Goal: Task Accomplishment & Management: Complete application form

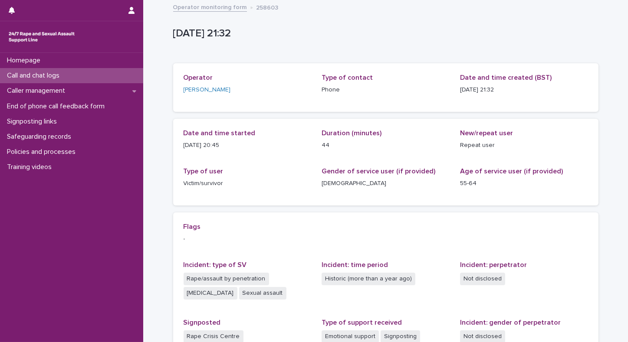
click at [30, 72] on p "Call and chat logs" at bounding box center [34, 76] width 63 height 8
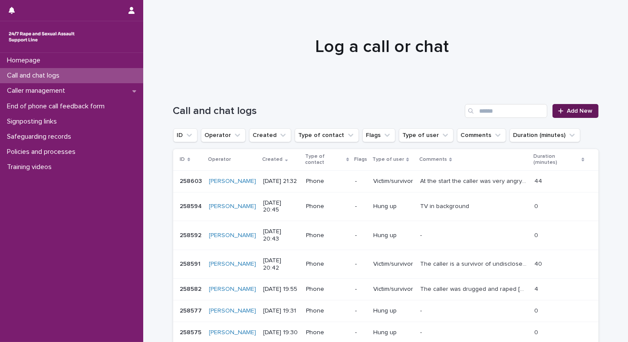
click at [580, 112] on span "Add New" at bounding box center [580, 111] width 26 height 6
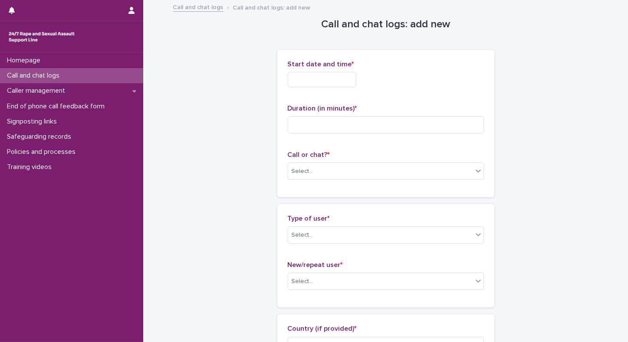
click at [315, 81] on input "text" at bounding box center [322, 79] width 69 height 15
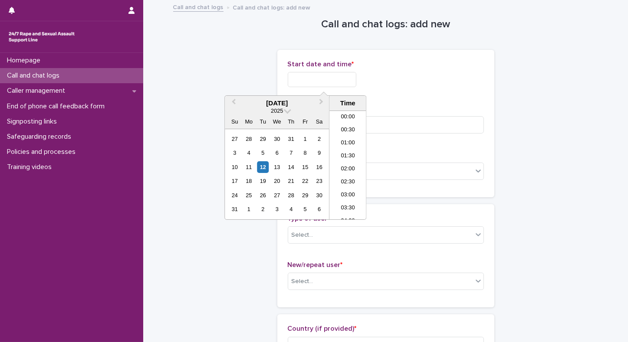
scroll to position [212, 0]
click at [345, 163] on li "10:00" at bounding box center [347, 165] width 37 height 13
click at [343, 83] on input "**********" at bounding box center [322, 79] width 69 height 15
type input "**********"
click at [396, 122] on input at bounding box center [386, 124] width 196 height 17
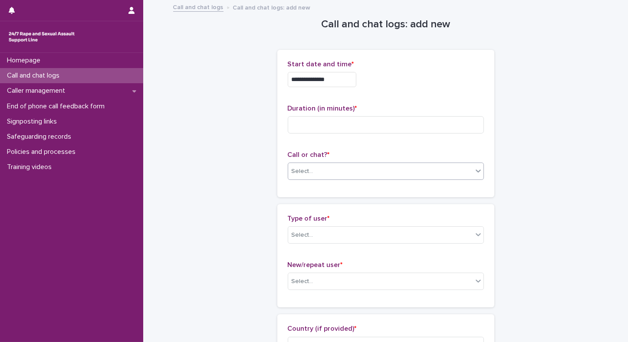
click at [315, 167] on div "Select..." at bounding box center [380, 171] width 184 height 14
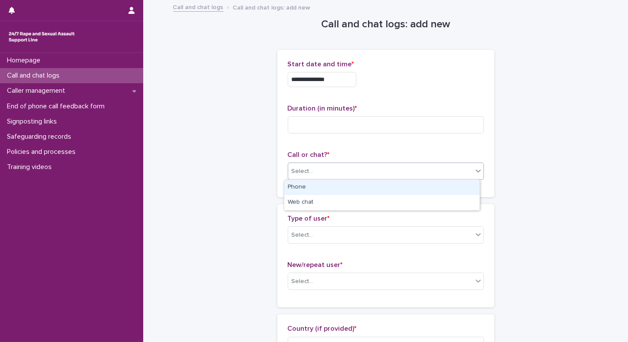
click at [302, 188] on div "Phone" at bounding box center [381, 187] width 195 height 15
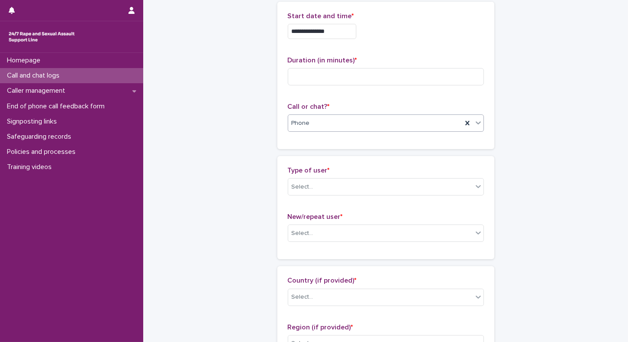
scroll to position [69, 0]
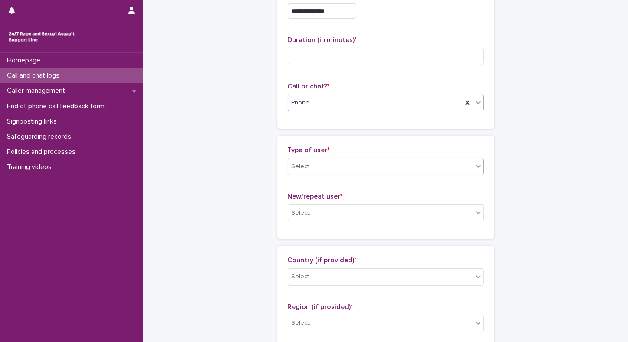
click at [420, 165] on div "Select..." at bounding box center [380, 167] width 184 height 14
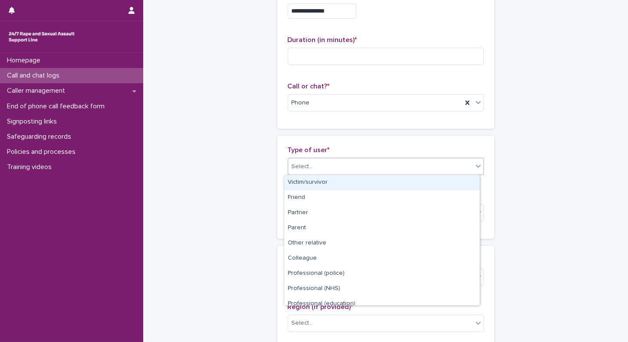
click at [336, 185] on div "Victim/survivor" at bounding box center [381, 182] width 195 height 15
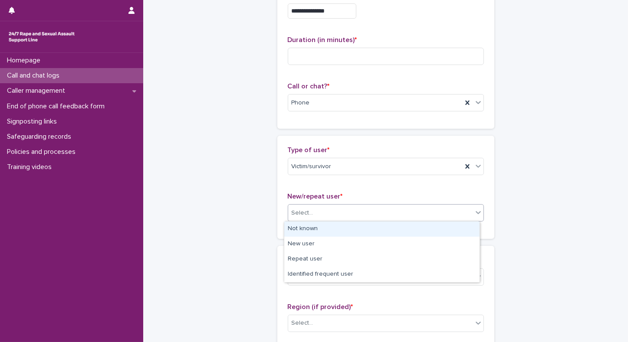
click at [323, 207] on div "Select..." at bounding box center [380, 213] width 184 height 14
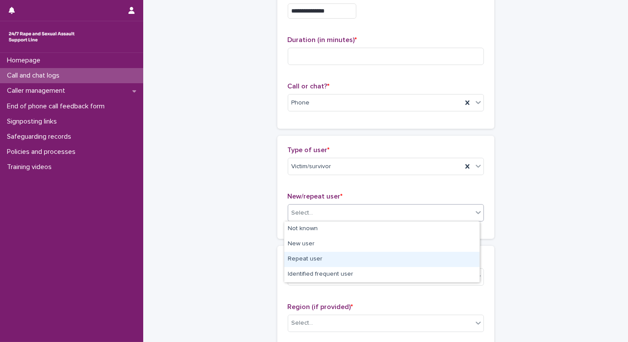
click at [301, 259] on div "Repeat user" at bounding box center [381, 259] width 195 height 15
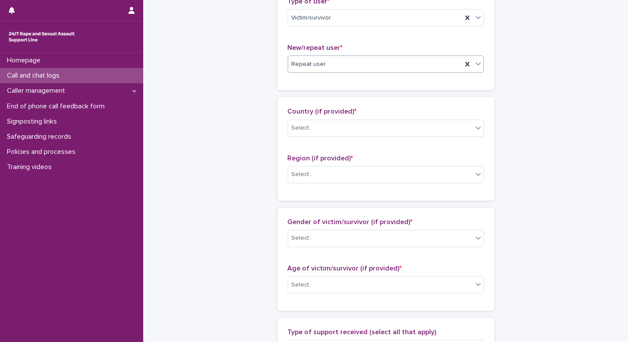
scroll to position [221, 0]
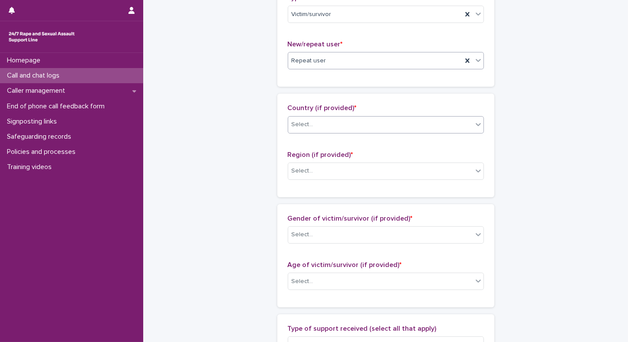
click at [340, 123] on div "Select..." at bounding box center [380, 125] width 184 height 14
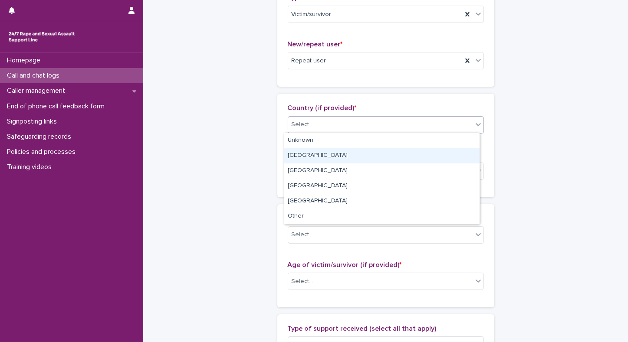
click at [305, 153] on div "[GEOGRAPHIC_DATA]" at bounding box center [381, 155] width 195 height 15
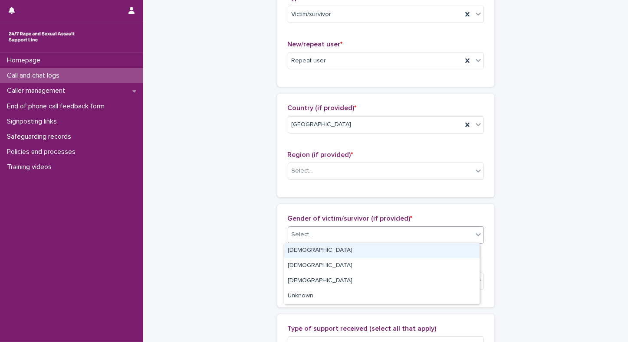
click at [306, 230] on div "Select..." at bounding box center [302, 234] width 22 height 9
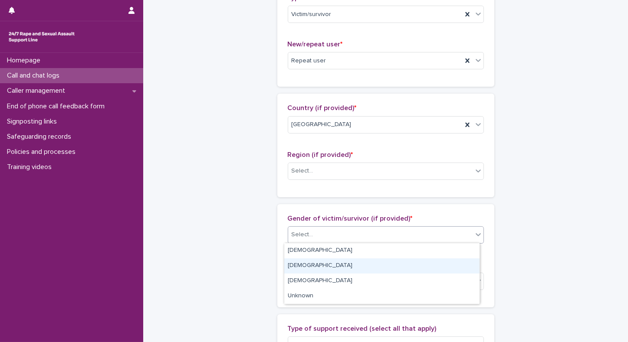
click at [291, 267] on div "[DEMOGRAPHIC_DATA]" at bounding box center [381, 265] width 195 height 15
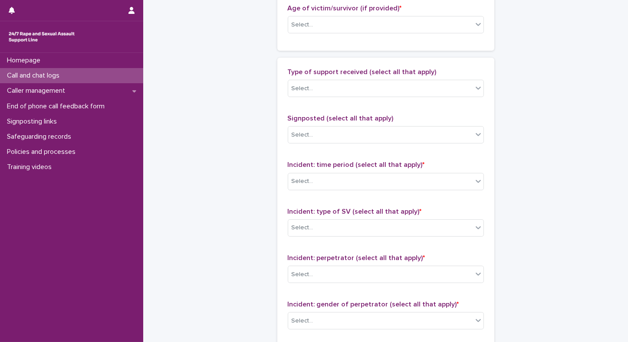
scroll to position [507, 0]
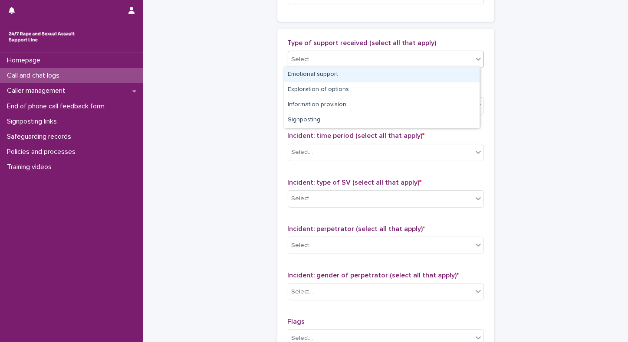
click at [372, 63] on div "Select..." at bounding box center [380, 59] width 184 height 14
click at [339, 76] on div "Emotional support" at bounding box center [381, 74] width 195 height 15
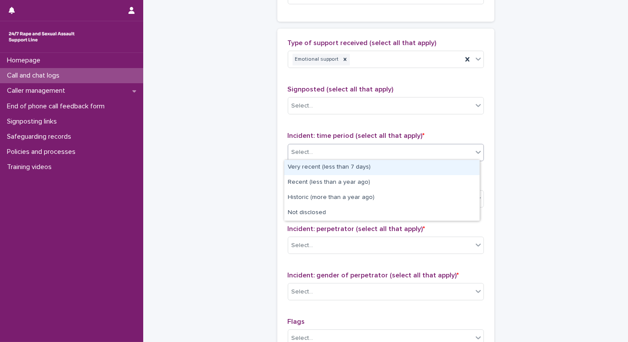
click at [311, 150] on div "Select..." at bounding box center [380, 152] width 184 height 14
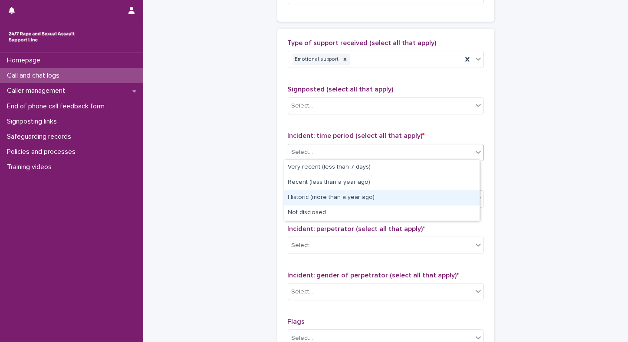
click at [301, 199] on div "Historic (more than a year ago)" at bounding box center [381, 197] width 195 height 15
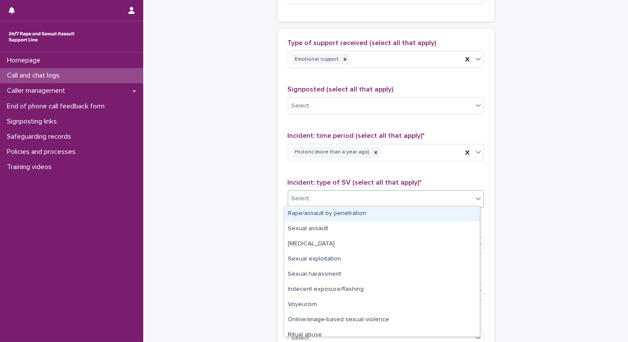
click at [300, 199] on div "Select..." at bounding box center [302, 198] width 22 height 9
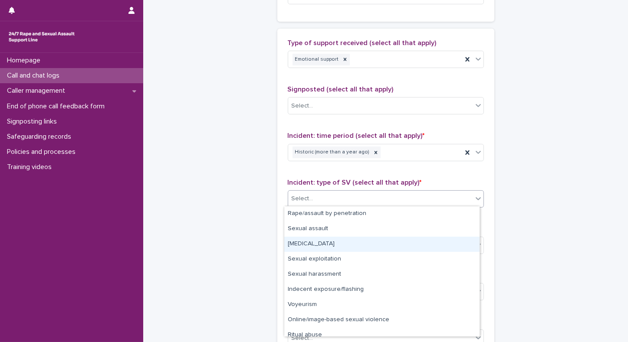
click at [294, 248] on div "[MEDICAL_DATA]" at bounding box center [381, 244] width 195 height 15
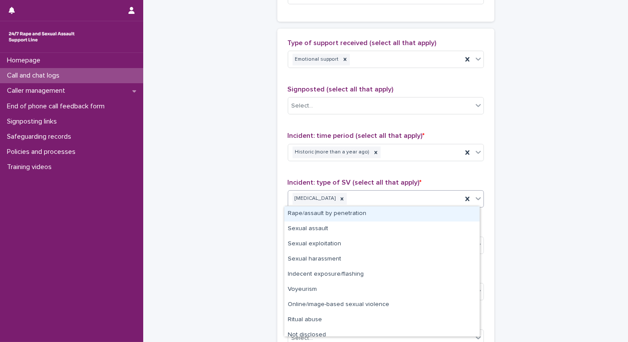
click at [478, 200] on icon at bounding box center [478, 198] width 9 height 9
click at [334, 213] on div "Rape/assault by penetration" at bounding box center [381, 213] width 195 height 15
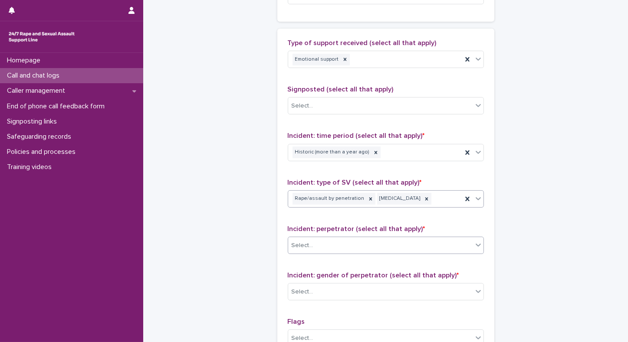
click at [303, 245] on div "Select..." at bounding box center [302, 245] width 22 height 9
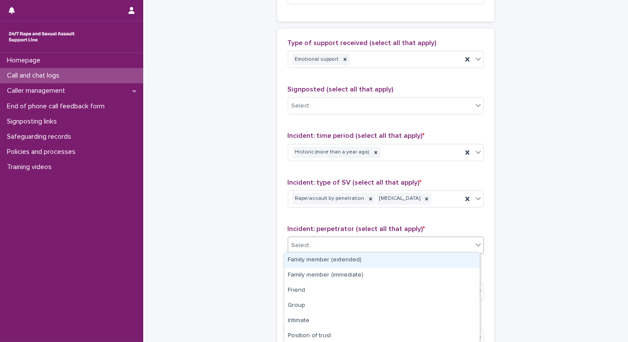
click at [303, 245] on div "Select..." at bounding box center [302, 245] width 22 height 9
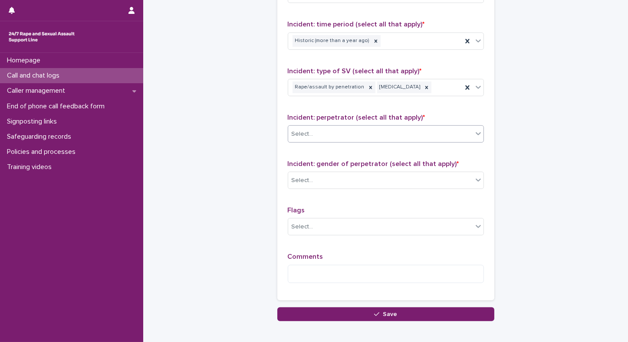
scroll to position [647, 0]
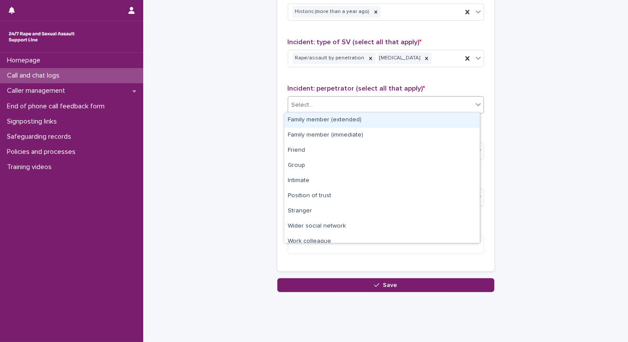
click at [340, 103] on div "Select..." at bounding box center [380, 105] width 184 height 14
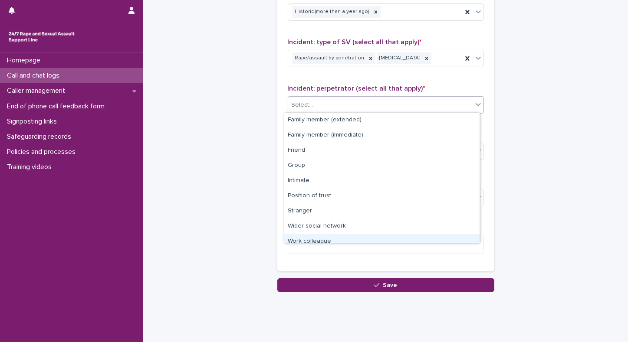
click at [294, 237] on div "Work colleague" at bounding box center [381, 241] width 195 height 15
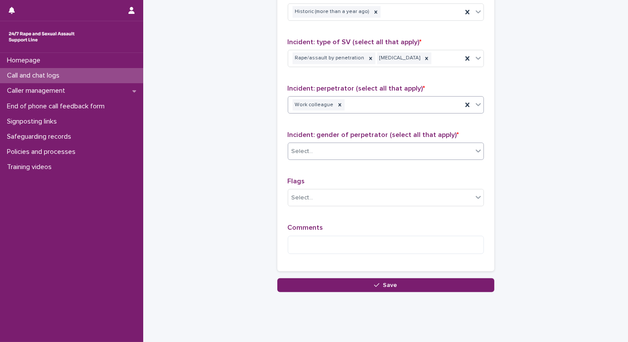
click at [314, 145] on div "Select..." at bounding box center [380, 151] width 184 height 14
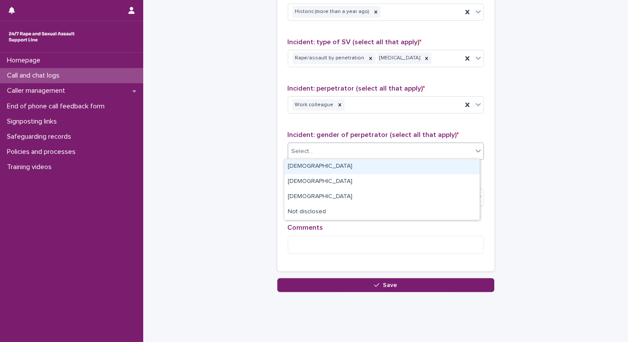
click at [302, 170] on div "[DEMOGRAPHIC_DATA]" at bounding box center [381, 166] width 195 height 15
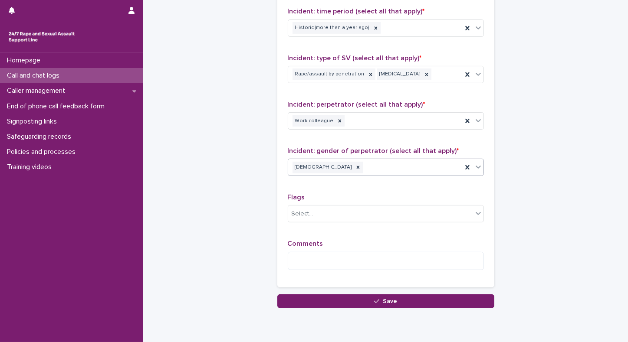
scroll to position [664, 0]
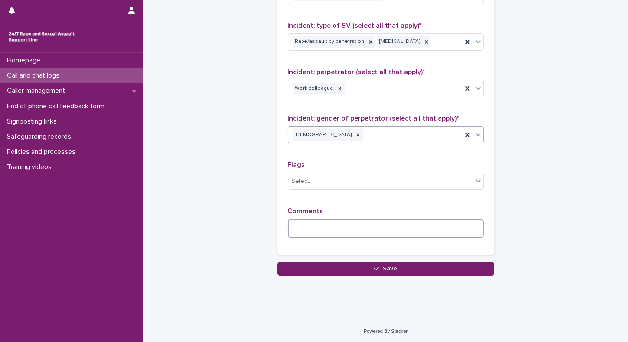
click at [395, 227] on textarea at bounding box center [386, 228] width 196 height 19
click at [288, 230] on textarea "*********" at bounding box center [386, 228] width 196 height 19
click at [340, 231] on textarea "**********" at bounding box center [386, 228] width 196 height 19
click at [340, 225] on textarea "**********" at bounding box center [386, 228] width 196 height 19
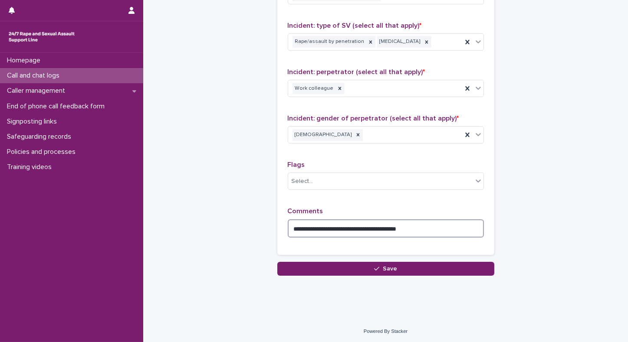
click at [348, 228] on textarea "**********" at bounding box center [386, 228] width 196 height 19
click at [433, 229] on textarea "**********" at bounding box center [386, 228] width 196 height 19
click at [340, 226] on textarea "**********" at bounding box center [386, 228] width 196 height 19
click at [444, 226] on textarea "**********" at bounding box center [386, 228] width 196 height 19
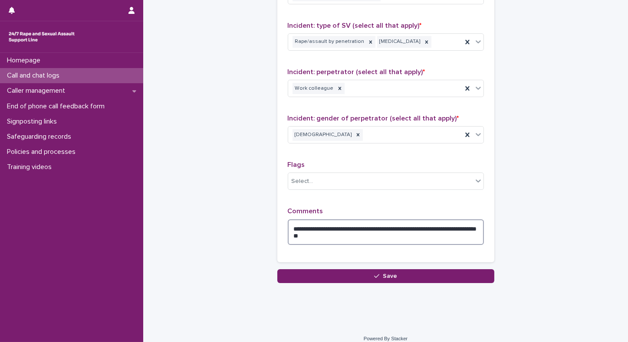
click at [438, 226] on textarea "**********" at bounding box center [386, 232] width 196 height 26
click at [396, 239] on textarea "**********" at bounding box center [386, 232] width 196 height 26
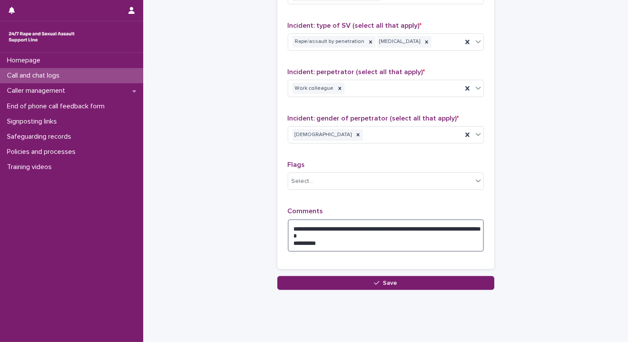
click at [289, 229] on textarea "**********" at bounding box center [386, 235] width 196 height 33
drag, startPoint x: 345, startPoint y: 240, endPoint x: 333, endPoint y: 242, distance: 11.8
click at [333, 242] on textarea "**********" at bounding box center [386, 235] width 196 height 33
drag, startPoint x: 392, startPoint y: 243, endPoint x: 376, endPoint y: 240, distance: 15.9
click at [376, 240] on textarea "**********" at bounding box center [386, 235] width 196 height 33
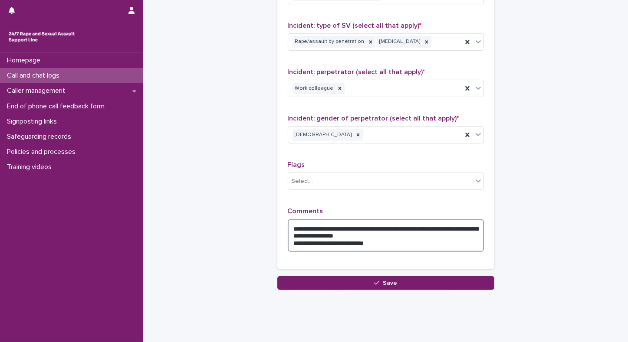
type textarea "**********"
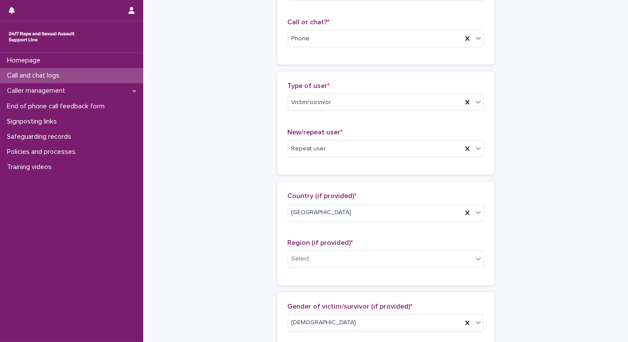
scroll to position [0, 0]
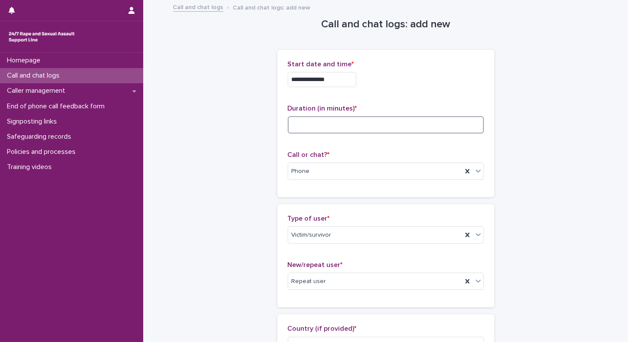
click at [315, 124] on input at bounding box center [386, 124] width 196 height 17
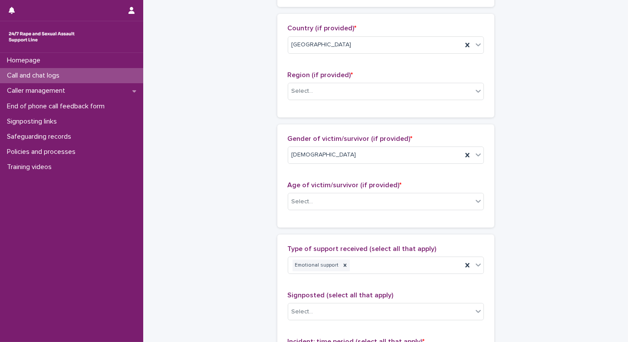
scroll to position [304, 0]
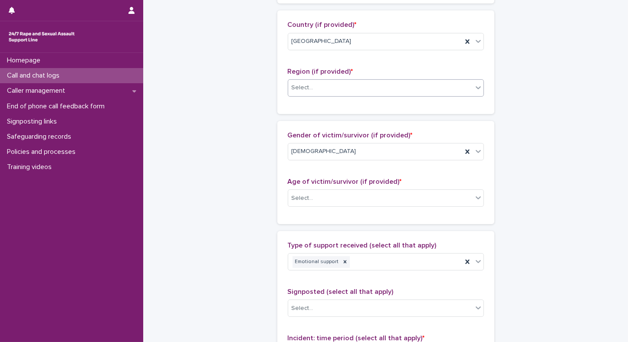
type input "**"
click at [305, 85] on div "Select..." at bounding box center [302, 87] width 22 height 9
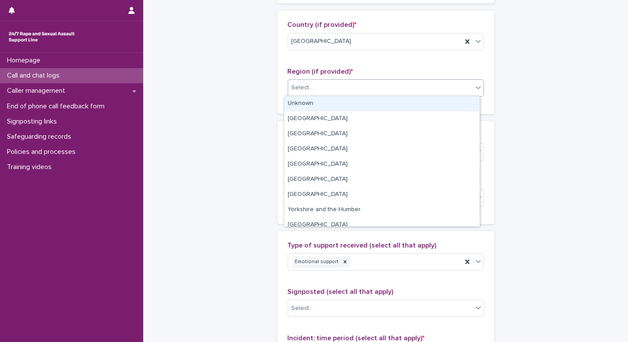
click at [295, 105] on div "Unknown" at bounding box center [381, 103] width 195 height 15
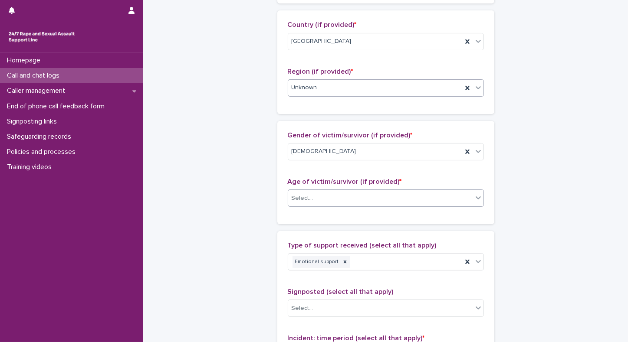
click at [309, 200] on div "Select..." at bounding box center [380, 198] width 184 height 14
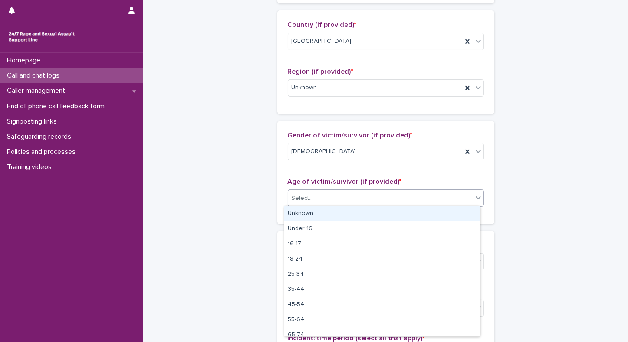
click at [302, 217] on div "Unknown" at bounding box center [381, 213] width 195 height 15
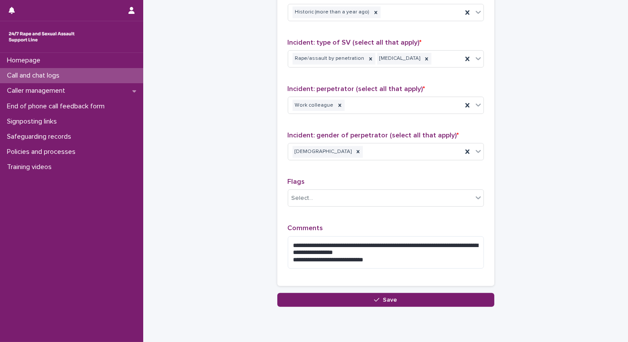
scroll to position [665, 0]
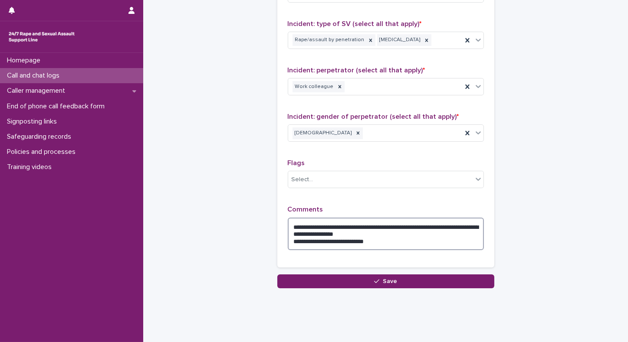
drag, startPoint x: 362, startPoint y: 225, endPoint x: 265, endPoint y: 225, distance: 96.7
click at [429, 225] on textarea "**********" at bounding box center [386, 234] width 196 height 33
click at [438, 226] on textarea "**********" at bounding box center [386, 234] width 196 height 33
click at [464, 223] on textarea "**********" at bounding box center [386, 234] width 196 height 33
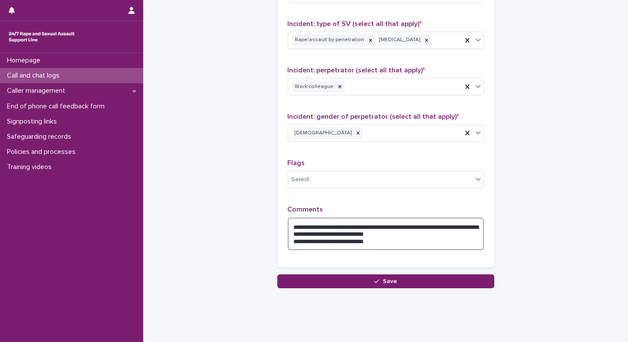
click at [322, 232] on textarea "**********" at bounding box center [386, 234] width 196 height 33
click at [339, 231] on textarea "**********" at bounding box center [386, 234] width 196 height 33
click at [427, 233] on textarea "**********" at bounding box center [386, 234] width 196 height 33
drag, startPoint x: 289, startPoint y: 242, endPoint x: 383, endPoint y: 254, distance: 94.9
click at [383, 254] on div "**********" at bounding box center [386, 232] width 196 height 52
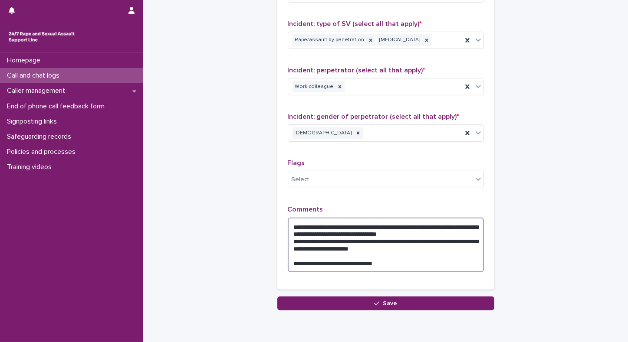
click at [428, 230] on textarea "**********" at bounding box center [386, 245] width 196 height 55
click at [310, 240] on textarea "**********" at bounding box center [386, 245] width 196 height 55
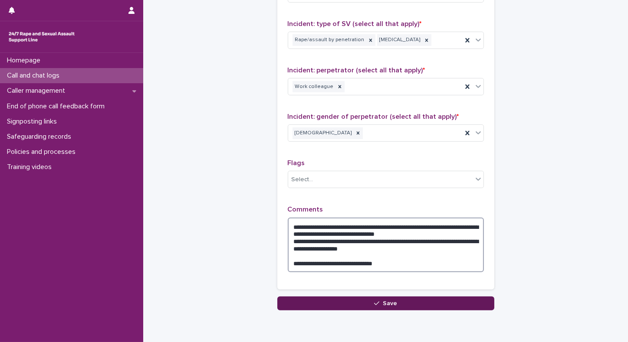
type textarea "**********"
click at [316, 305] on button "Save" at bounding box center [385, 304] width 217 height 14
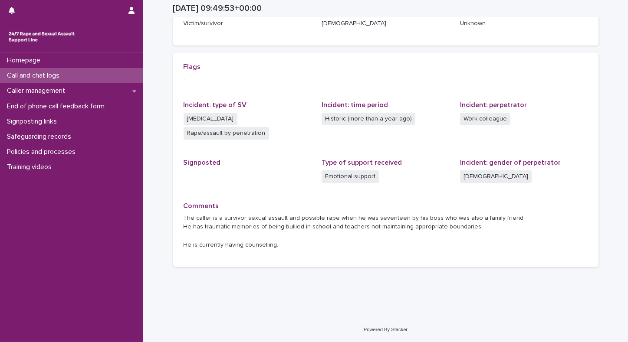
scroll to position [160, 0]
click at [24, 74] on p "Call and chat logs" at bounding box center [34, 76] width 63 height 8
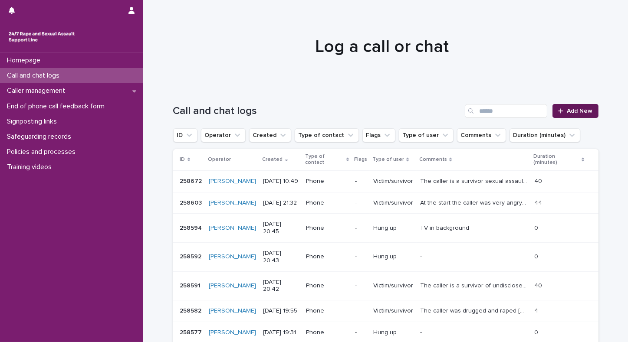
click at [569, 111] on span "Add New" at bounding box center [580, 111] width 26 height 6
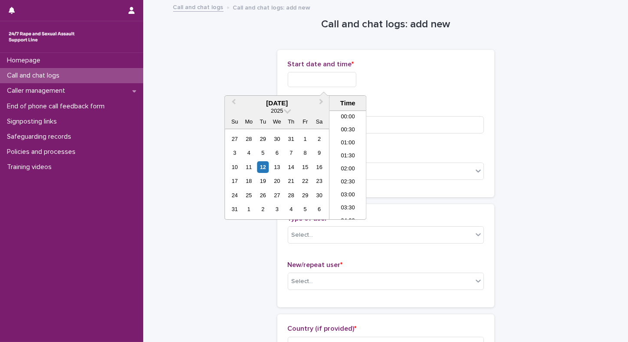
click at [327, 78] on input "text" at bounding box center [322, 79] width 69 height 15
click at [348, 164] on li "10:30" at bounding box center [347, 165] width 37 height 13
click at [337, 77] on input "**********" at bounding box center [322, 79] width 69 height 15
click at [340, 75] on input "**********" at bounding box center [322, 79] width 69 height 15
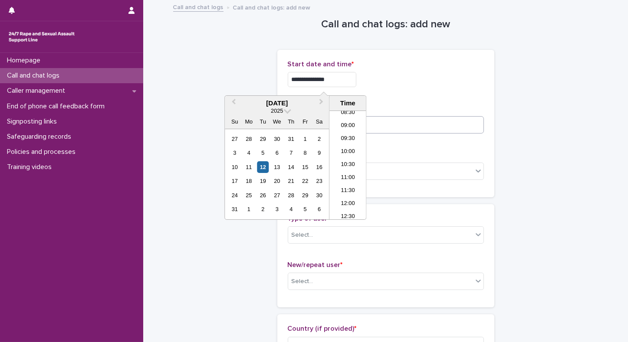
type input "**********"
click at [428, 126] on input at bounding box center [386, 124] width 196 height 17
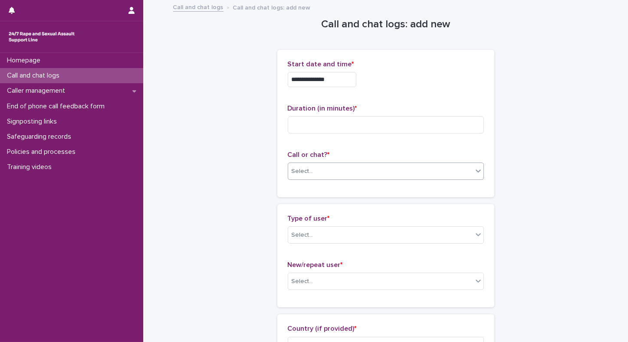
click at [390, 173] on div "Select..." at bounding box center [380, 171] width 184 height 14
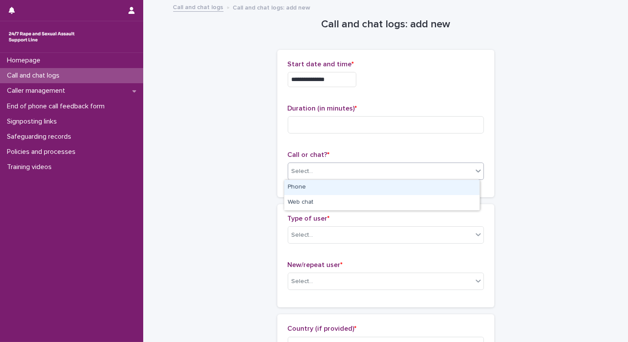
click at [346, 189] on div "Phone" at bounding box center [381, 187] width 195 height 15
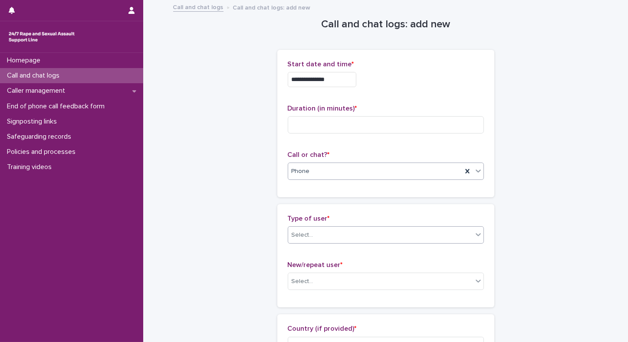
click at [298, 233] on div "Select..." at bounding box center [302, 235] width 22 height 9
click at [344, 120] on input at bounding box center [386, 124] width 196 height 17
type input "*"
click at [312, 240] on div "Select..." at bounding box center [380, 235] width 184 height 14
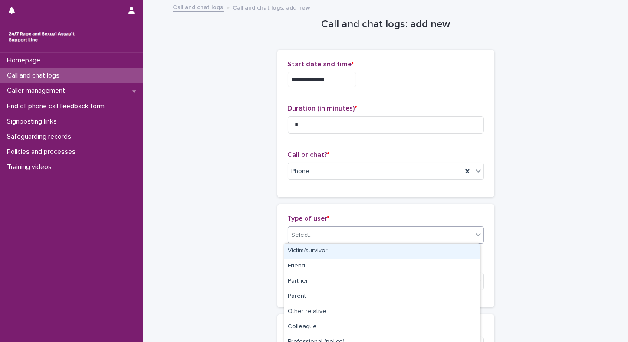
click at [303, 253] on div "Victim/survivor" at bounding box center [381, 251] width 195 height 15
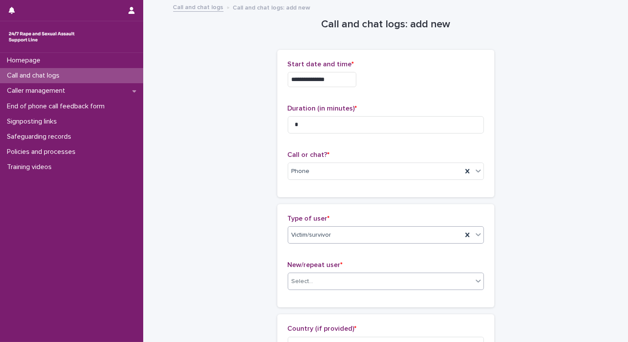
click at [322, 280] on div "Select..." at bounding box center [380, 282] width 184 height 14
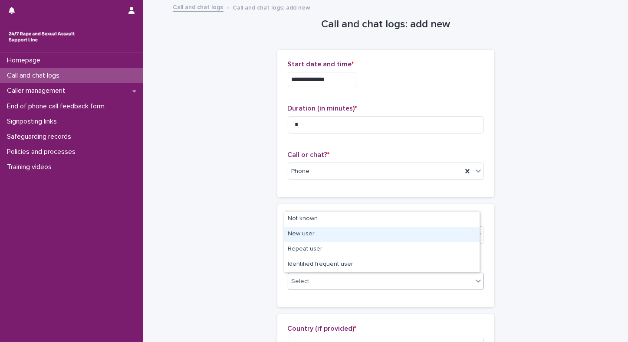
click at [297, 239] on div "New user" at bounding box center [381, 234] width 195 height 15
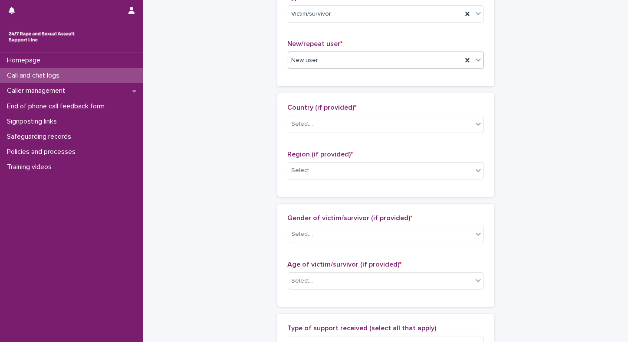
scroll to position [238, 0]
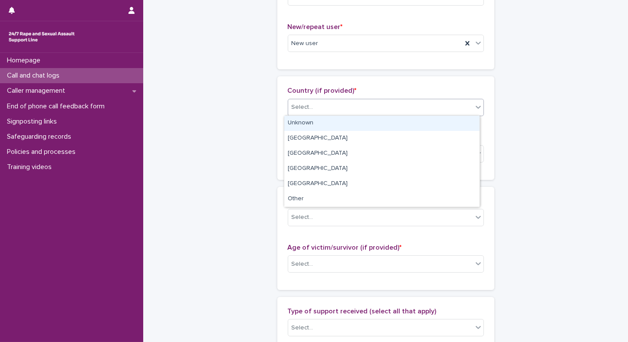
click at [333, 114] on div "Select..." at bounding box center [386, 107] width 196 height 17
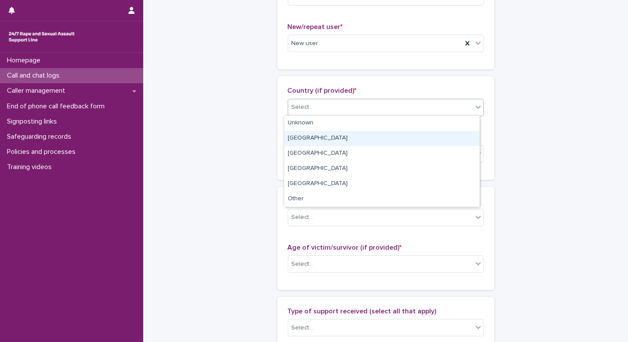
click at [301, 137] on div "[GEOGRAPHIC_DATA]" at bounding box center [381, 138] width 195 height 15
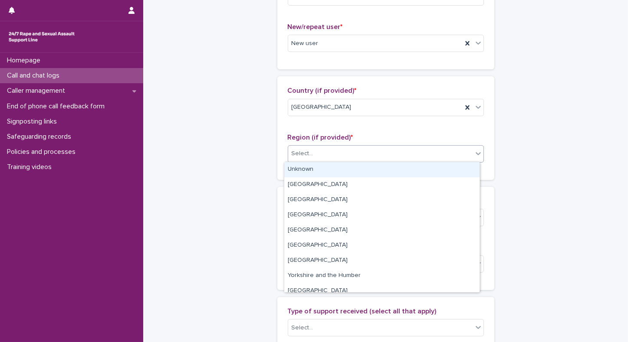
click at [293, 153] on div "Select..." at bounding box center [302, 153] width 22 height 9
drag, startPoint x: 306, startPoint y: 201, endPoint x: 294, endPoint y: 149, distance: 53.5
click at [294, 149] on div "Select..." at bounding box center [302, 153] width 22 height 9
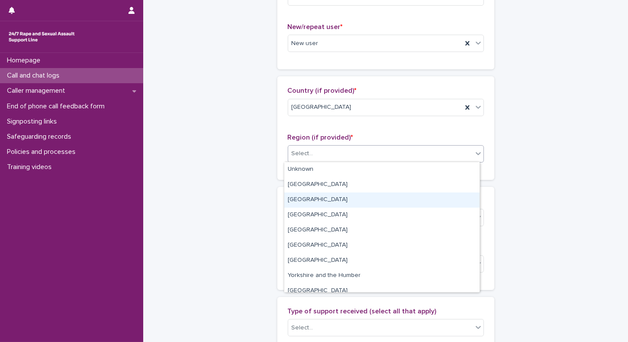
click at [293, 202] on div "[GEOGRAPHIC_DATA]" at bounding box center [381, 200] width 195 height 15
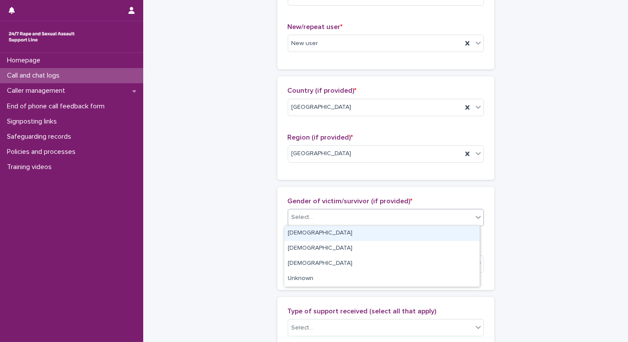
click at [300, 217] on div "Select..." at bounding box center [302, 217] width 22 height 9
click at [296, 233] on div "[DEMOGRAPHIC_DATA]" at bounding box center [381, 233] width 195 height 15
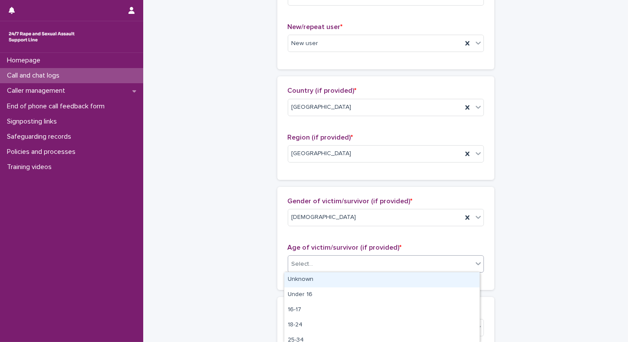
click at [298, 265] on div "Select..." at bounding box center [302, 264] width 22 height 9
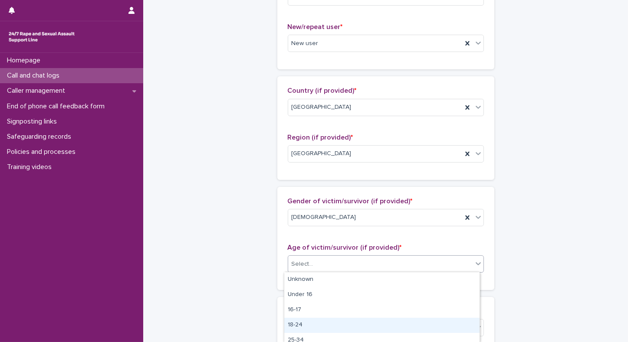
click at [293, 320] on div "18-24" at bounding box center [381, 325] width 195 height 15
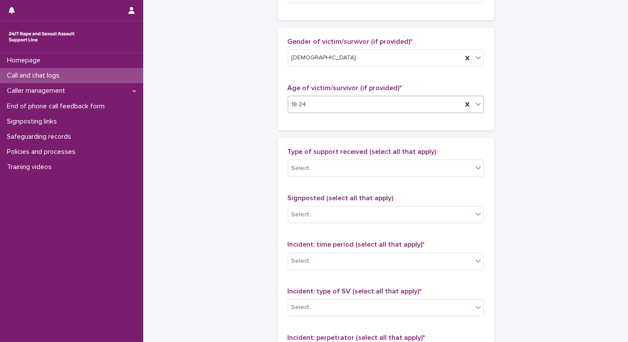
scroll to position [468, 0]
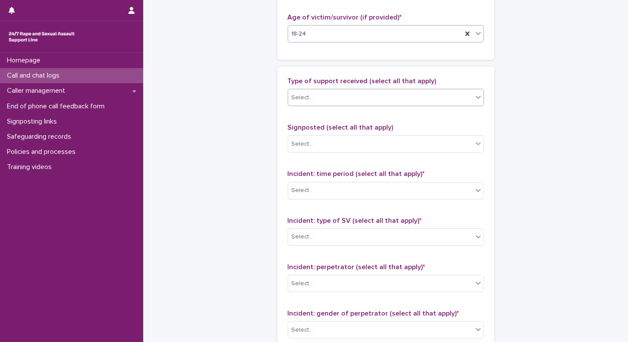
click at [361, 93] on div "Select..." at bounding box center [380, 98] width 184 height 14
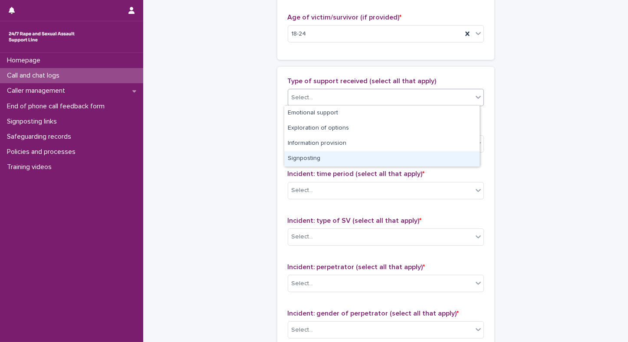
click at [307, 159] on div "Signposting" at bounding box center [381, 158] width 195 height 15
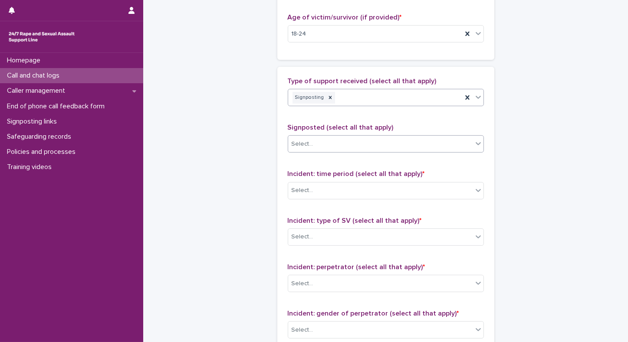
click at [311, 145] on div "Select..." at bounding box center [380, 144] width 184 height 14
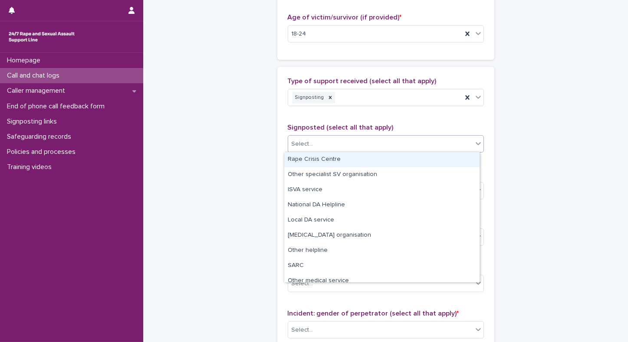
click at [308, 157] on div "Rape Crisis Centre" at bounding box center [381, 159] width 195 height 15
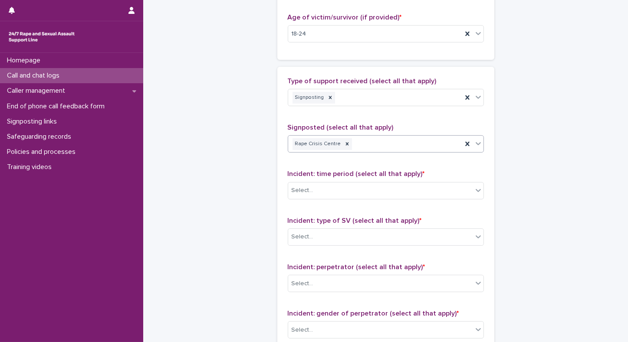
click at [474, 145] on icon at bounding box center [478, 143] width 9 height 9
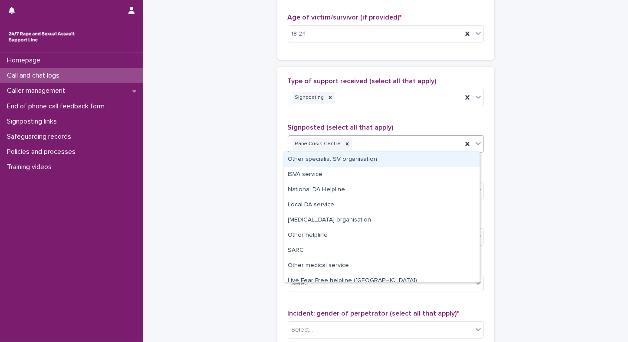
click at [375, 161] on div "Other specialist SV organisation" at bounding box center [381, 159] width 195 height 15
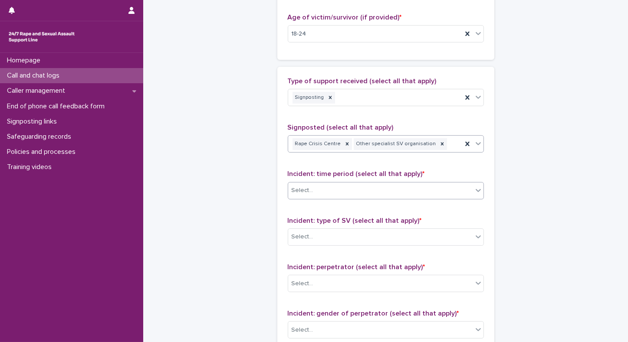
click at [338, 191] on div "Select..." at bounding box center [380, 190] width 184 height 14
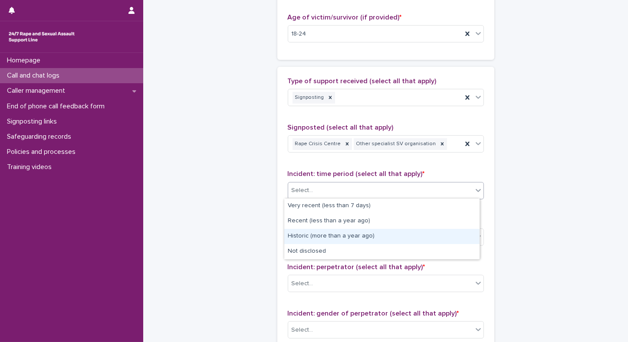
click at [319, 232] on div "Historic (more than a year ago)" at bounding box center [381, 236] width 195 height 15
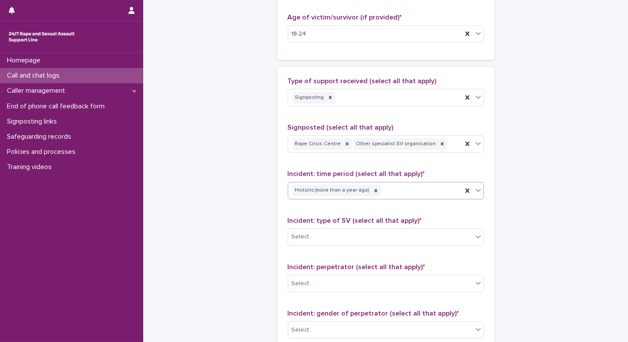
click at [319, 232] on div "Select..." at bounding box center [380, 237] width 184 height 14
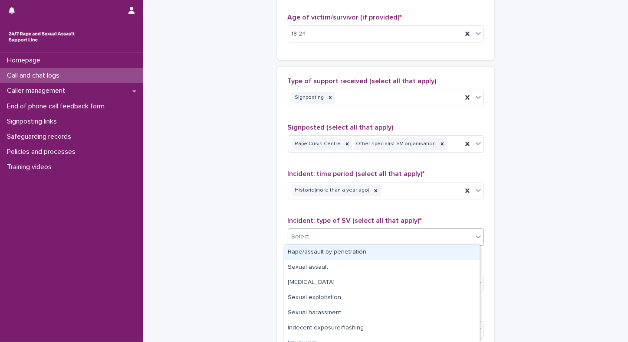
click at [306, 255] on div "Rape/assault by penetration" at bounding box center [381, 252] width 195 height 15
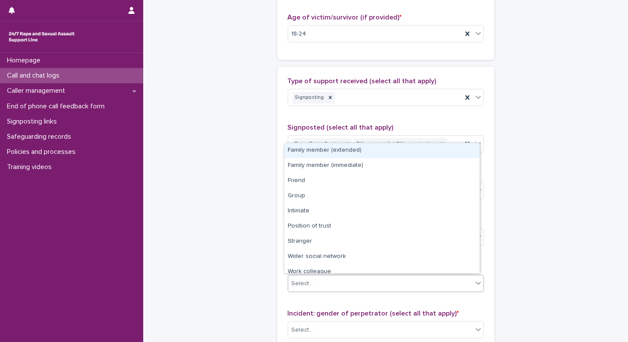
click at [298, 283] on div "Select..." at bounding box center [302, 283] width 22 height 9
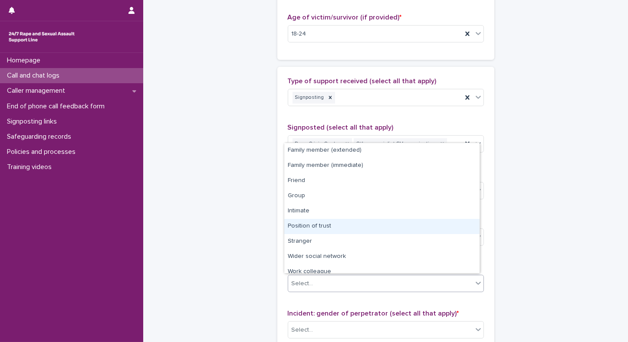
scroll to position [36, 0]
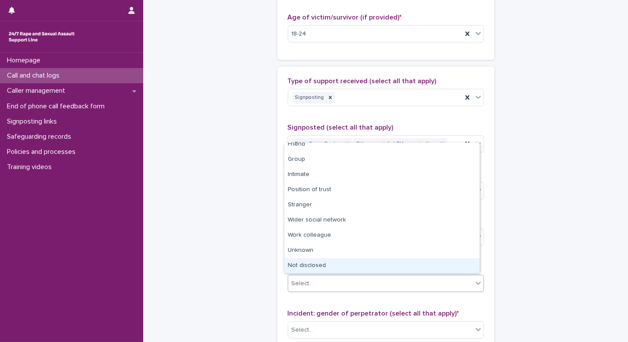
click at [300, 264] on div "Not disclosed" at bounding box center [381, 265] width 195 height 15
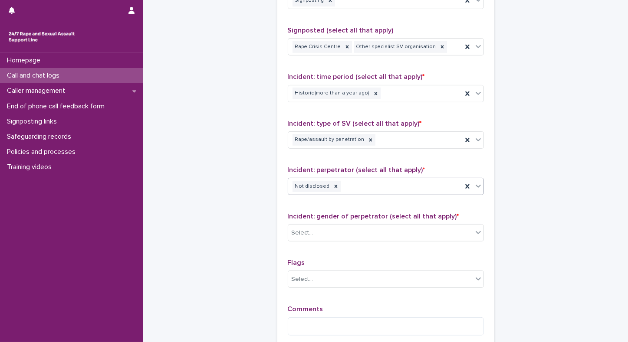
scroll to position [659, 0]
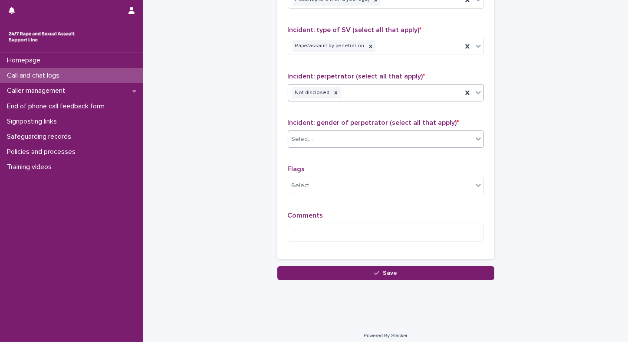
click at [335, 133] on div "Select..." at bounding box center [380, 139] width 184 height 14
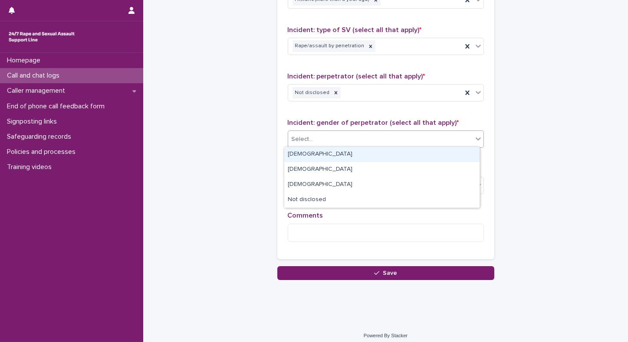
click at [295, 157] on div "[DEMOGRAPHIC_DATA]" at bounding box center [381, 154] width 195 height 15
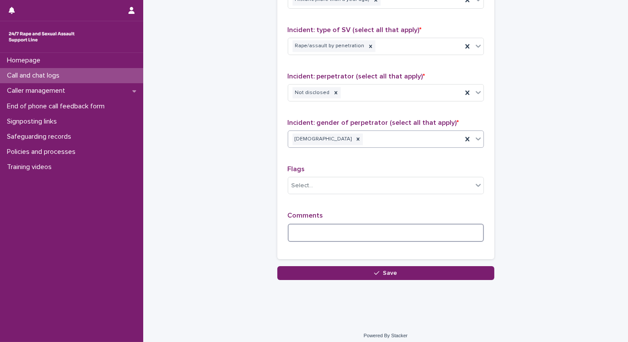
click at [376, 226] on textarea at bounding box center [386, 233] width 196 height 19
click at [302, 231] on textarea "**********" at bounding box center [386, 233] width 196 height 19
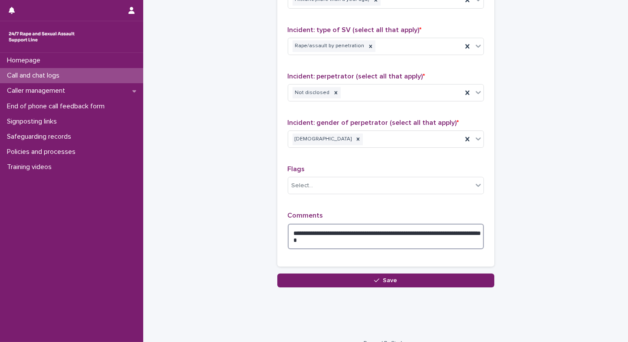
click at [300, 232] on textarea "**********" at bounding box center [386, 237] width 196 height 26
click at [299, 232] on textarea "**********" at bounding box center [386, 237] width 196 height 26
click at [420, 231] on textarea "**********" at bounding box center [386, 237] width 196 height 26
click at [360, 242] on textarea "**********" at bounding box center [386, 237] width 196 height 26
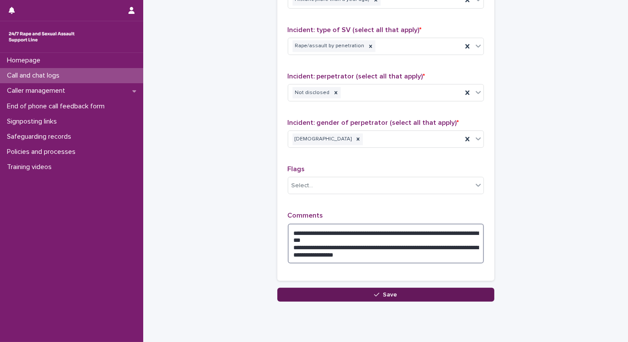
type textarea "**********"
click at [338, 294] on button "Save" at bounding box center [385, 295] width 217 height 14
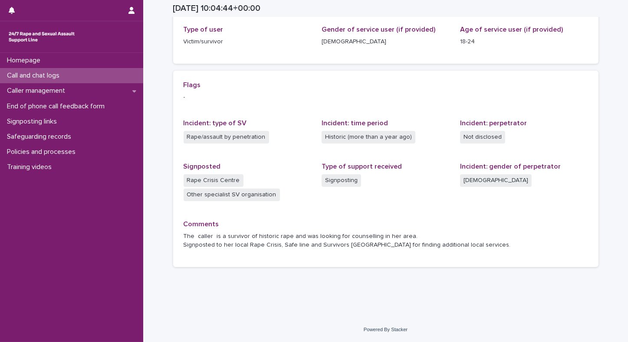
scroll to position [142, 0]
click at [31, 74] on p "Call and chat logs" at bounding box center [34, 76] width 63 height 8
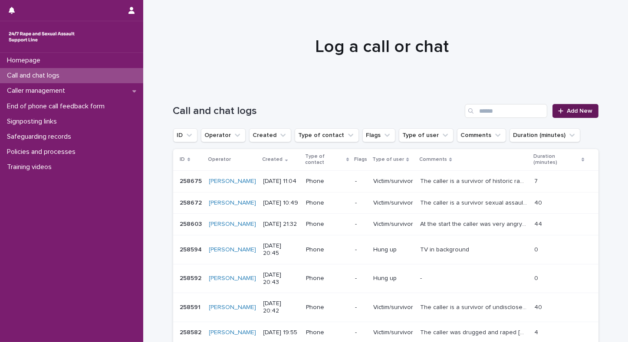
click at [574, 111] on span "Add New" at bounding box center [580, 111] width 26 height 6
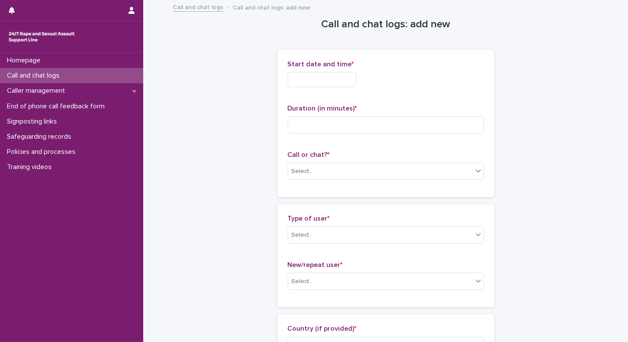
click at [301, 78] on input "text" at bounding box center [322, 79] width 69 height 15
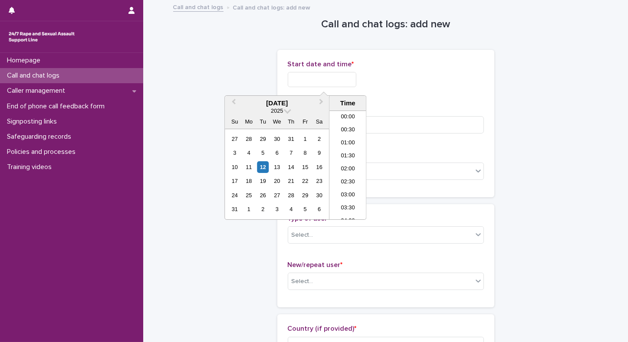
scroll to position [239, 0]
click at [340, 167] on li "11:00" at bounding box center [347, 165] width 37 height 13
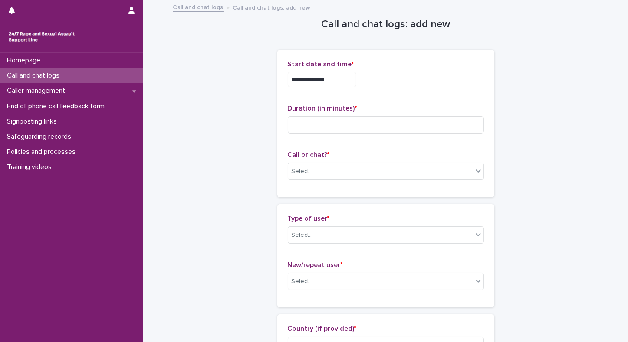
click at [341, 82] on input "**********" at bounding box center [322, 79] width 69 height 15
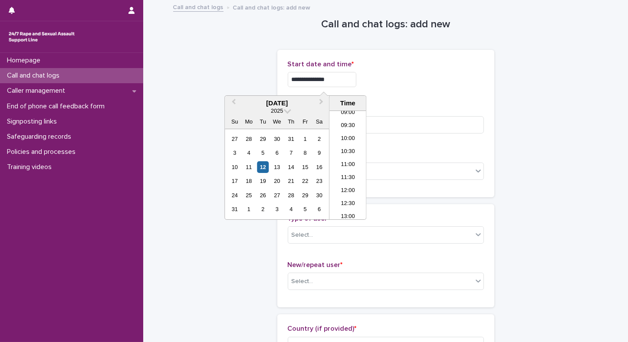
type input "**********"
click at [406, 107] on p "Duration (in minutes) *" at bounding box center [386, 109] width 196 height 8
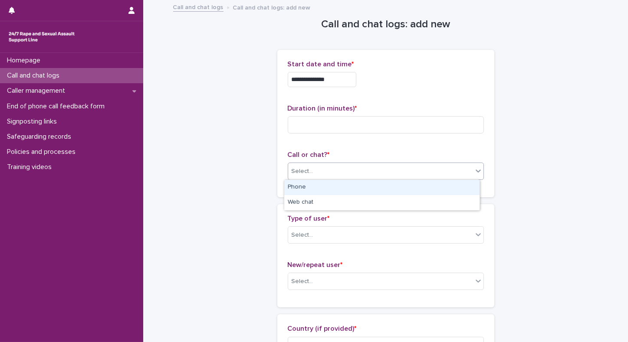
click at [326, 172] on div "Select..." at bounding box center [380, 171] width 184 height 14
click at [295, 189] on div "Phone" at bounding box center [381, 187] width 195 height 15
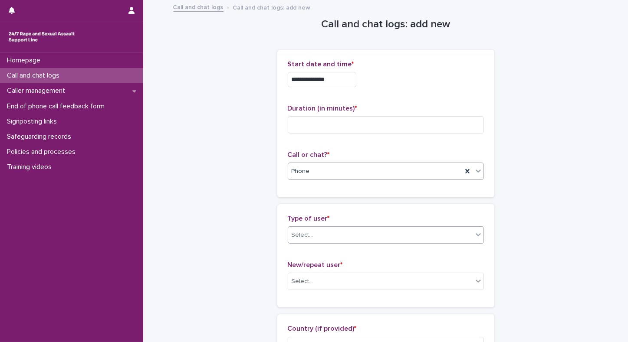
click at [303, 237] on div "Select..." at bounding box center [302, 235] width 22 height 9
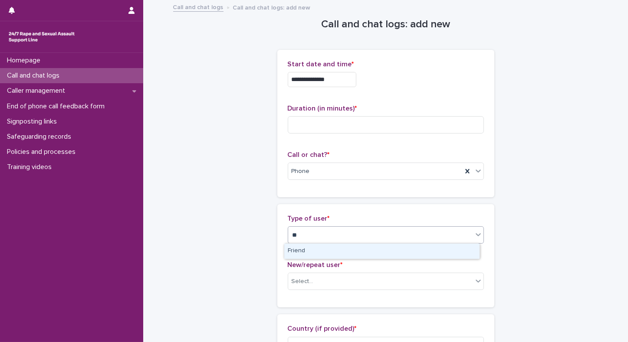
type input "*"
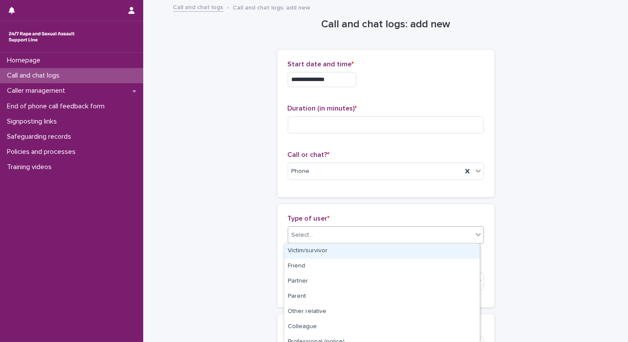
click at [298, 249] on div "Victim/survivor" at bounding box center [381, 251] width 195 height 15
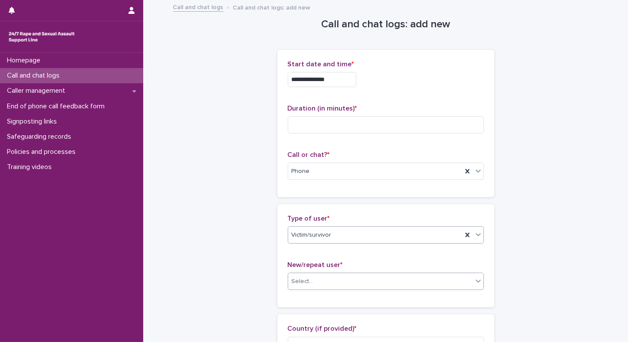
click at [298, 287] on div "Select..." at bounding box center [380, 282] width 184 height 14
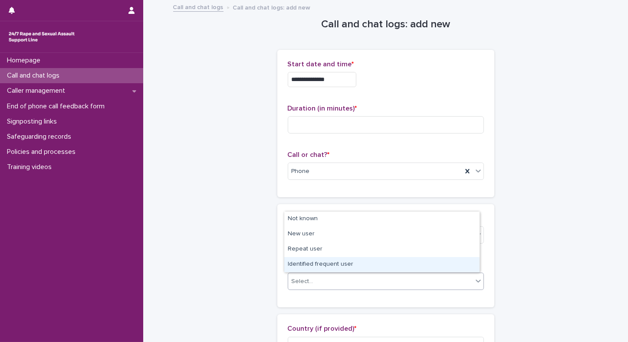
click at [296, 267] on div "Identified frequent user" at bounding box center [381, 264] width 195 height 15
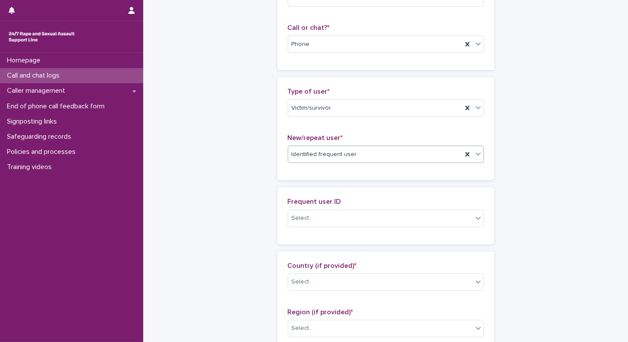
scroll to position [135, 0]
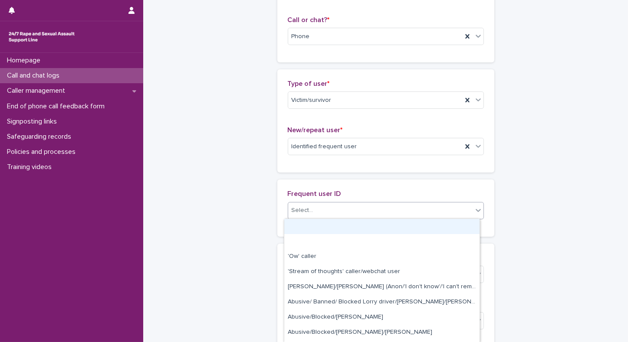
click at [352, 207] on div "Select..." at bounding box center [380, 210] width 184 height 14
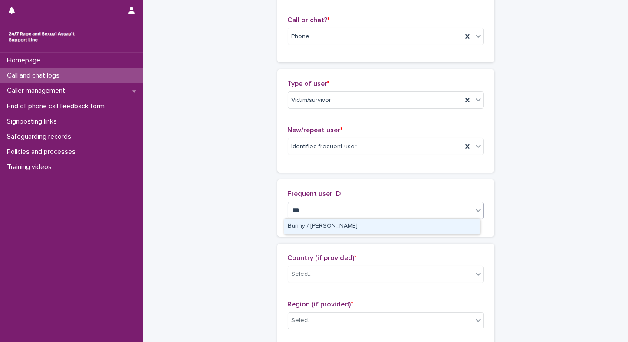
type input "****"
click at [314, 225] on div "Bunny / [PERSON_NAME]" at bounding box center [381, 226] width 195 height 15
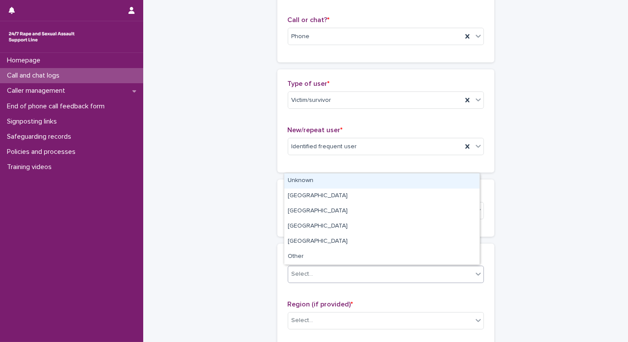
click at [292, 278] on div "Select..." at bounding box center [380, 274] width 184 height 14
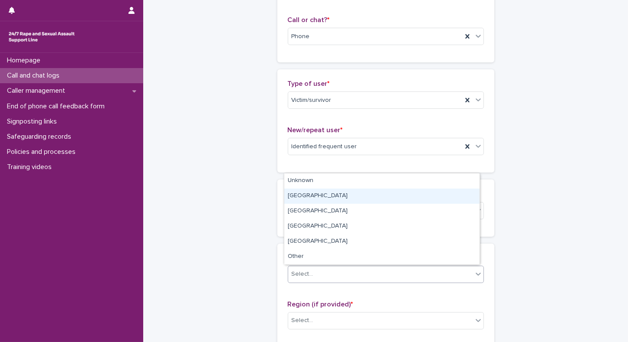
click at [304, 202] on div "[GEOGRAPHIC_DATA]" at bounding box center [381, 196] width 195 height 15
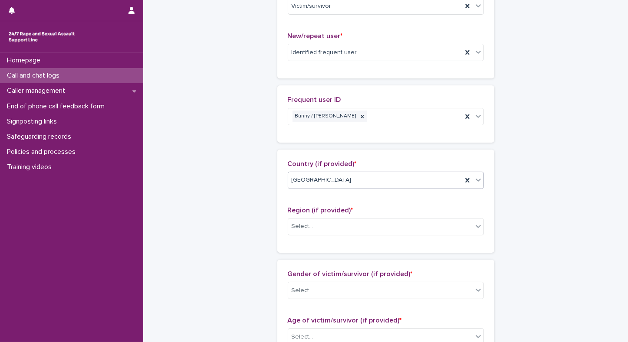
scroll to position [238, 0]
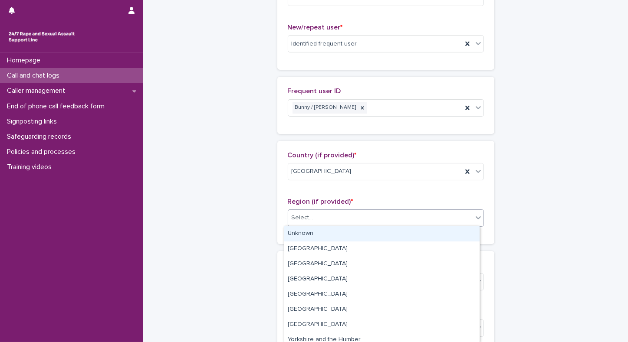
click at [318, 216] on div "Select..." at bounding box center [380, 218] width 184 height 14
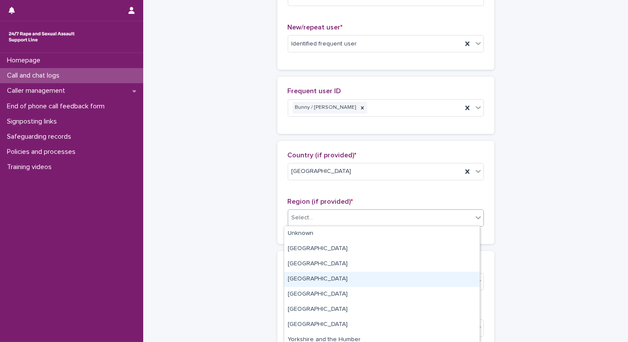
click at [296, 281] on div "[GEOGRAPHIC_DATA]" at bounding box center [381, 279] width 195 height 15
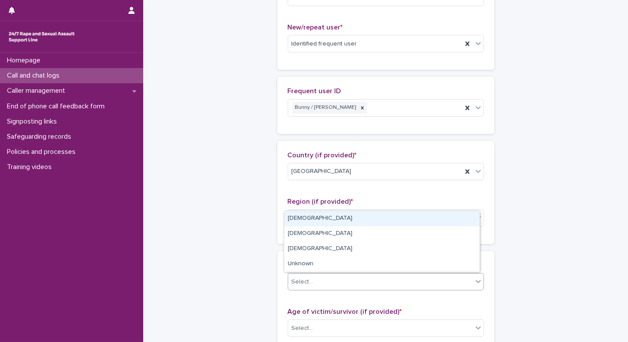
click at [299, 283] on div "Select..." at bounding box center [302, 282] width 22 height 9
click at [294, 219] on div "[DEMOGRAPHIC_DATA]" at bounding box center [381, 218] width 195 height 15
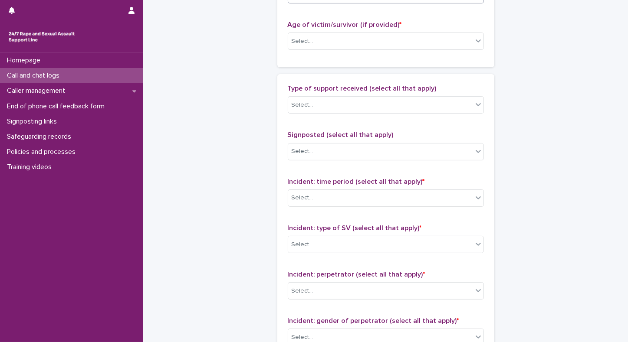
scroll to position [530, 0]
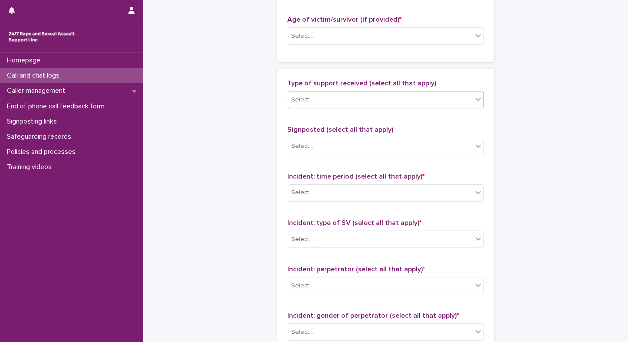
click at [314, 99] on input "text" at bounding box center [314, 99] width 1 height 7
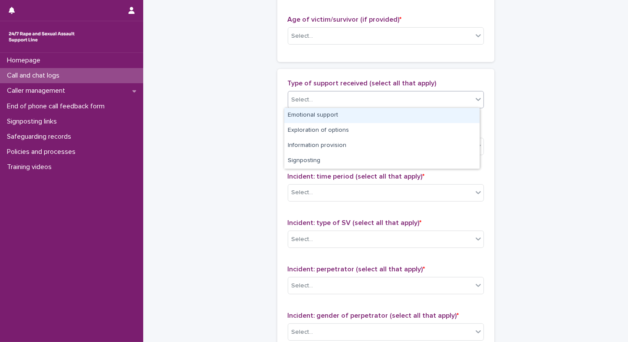
click at [300, 116] on div "Emotional support" at bounding box center [381, 115] width 195 height 15
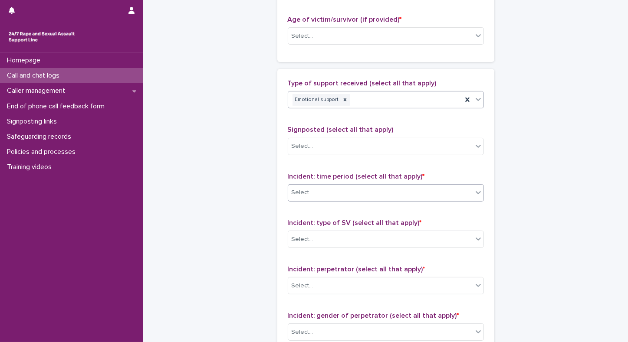
click at [295, 191] on div "Select..." at bounding box center [302, 192] width 22 height 9
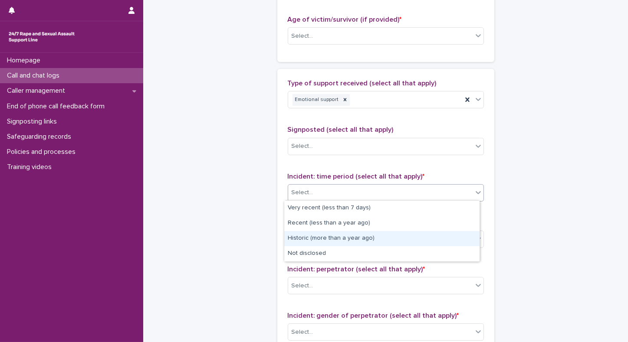
click at [300, 239] on div "Historic (more than a year ago)" at bounding box center [381, 238] width 195 height 15
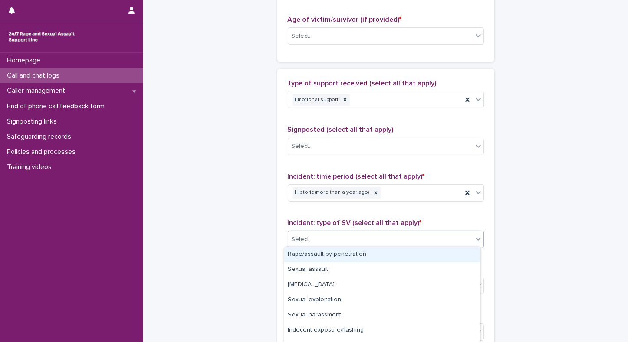
click at [379, 245] on div "Select..." at bounding box center [386, 239] width 196 height 17
click at [316, 252] on div "Rape/assault by penetration" at bounding box center [381, 254] width 195 height 15
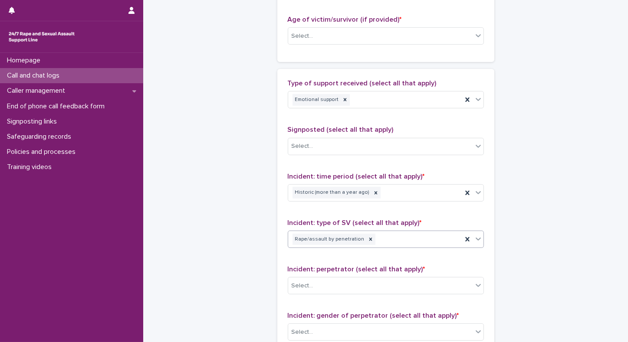
click at [477, 239] on icon at bounding box center [478, 239] width 9 height 9
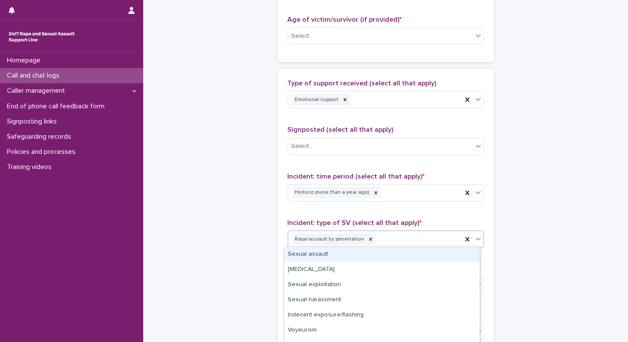
click at [320, 252] on div "Sexual assault" at bounding box center [381, 254] width 195 height 15
click at [478, 238] on icon at bounding box center [478, 239] width 9 height 9
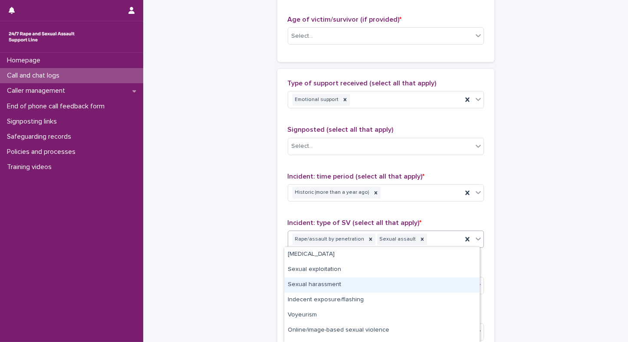
click at [298, 286] on div "Sexual harassment" at bounding box center [381, 285] width 195 height 15
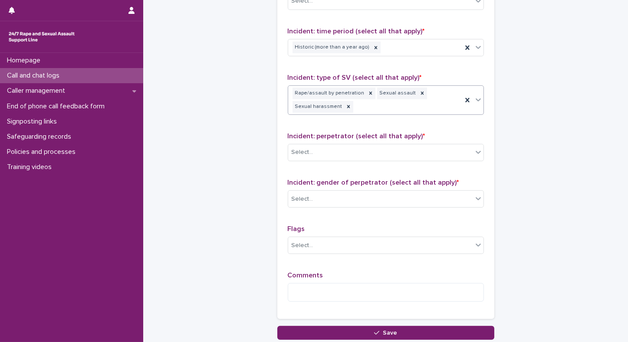
scroll to position [739, 0]
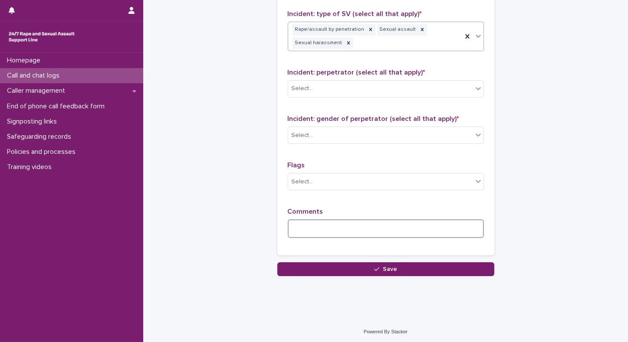
click at [328, 231] on textarea at bounding box center [386, 228] width 196 height 19
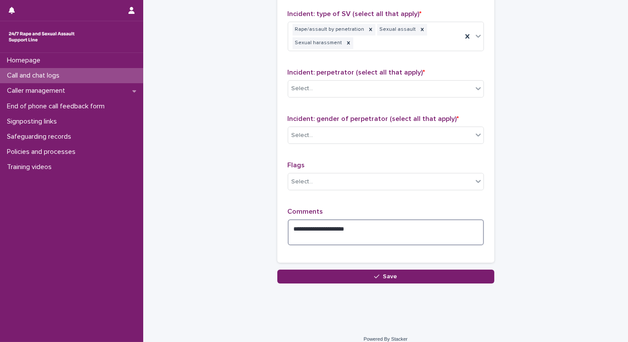
type textarea "**********"
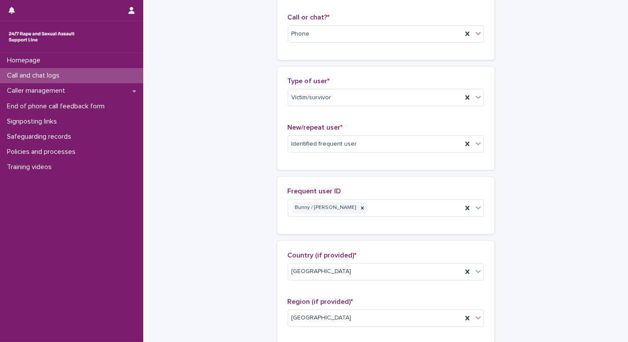
scroll to position [0, 0]
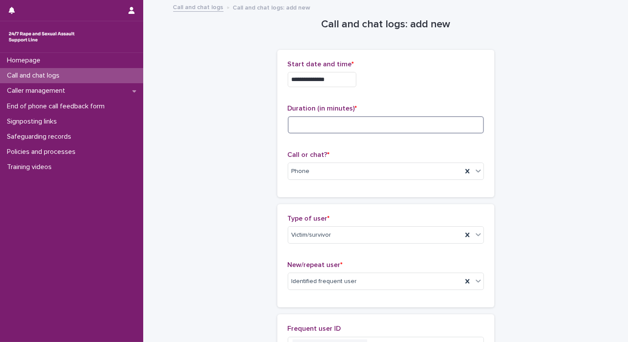
click at [309, 121] on input at bounding box center [386, 124] width 196 height 17
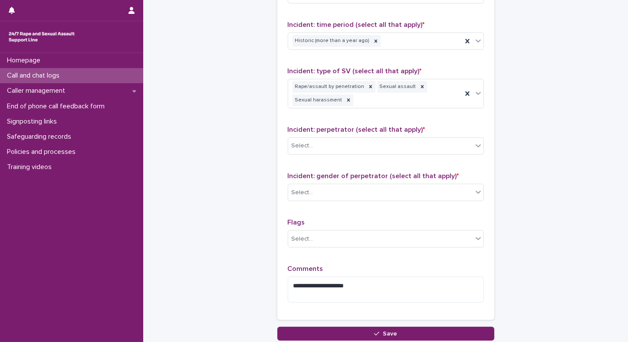
scroll to position [687, 0]
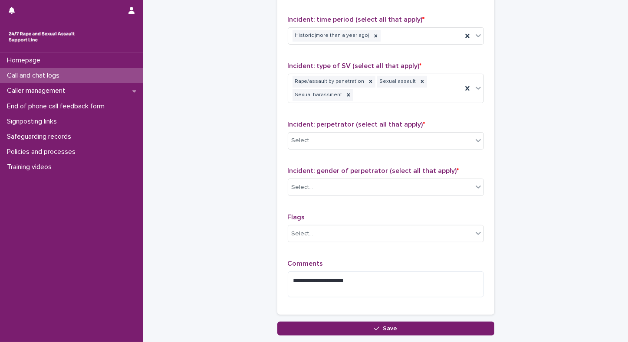
type input "**"
click at [477, 37] on icon at bounding box center [478, 35] width 9 height 9
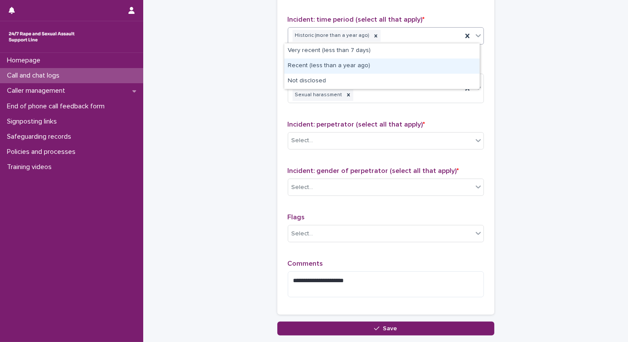
click at [348, 65] on div "Recent (less than a year ago)" at bounding box center [381, 66] width 195 height 15
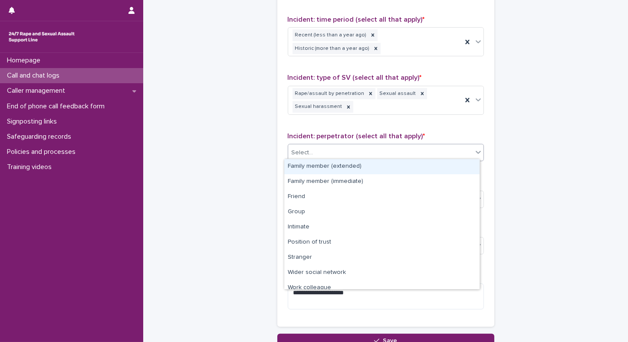
click at [356, 146] on div "Select..." at bounding box center [380, 153] width 184 height 14
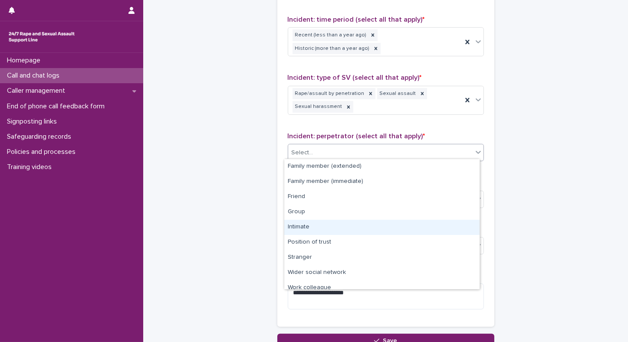
click at [304, 228] on div "Intimate" at bounding box center [381, 227] width 195 height 15
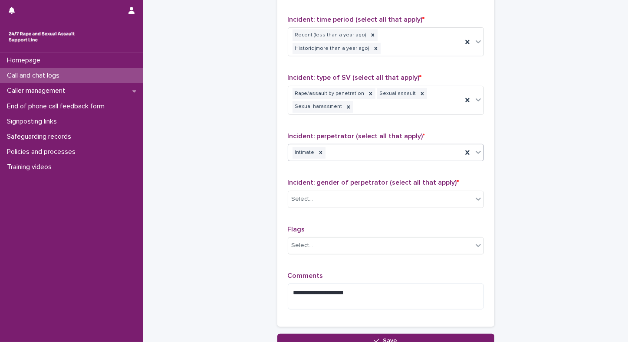
click at [475, 151] on icon at bounding box center [477, 152] width 5 height 3
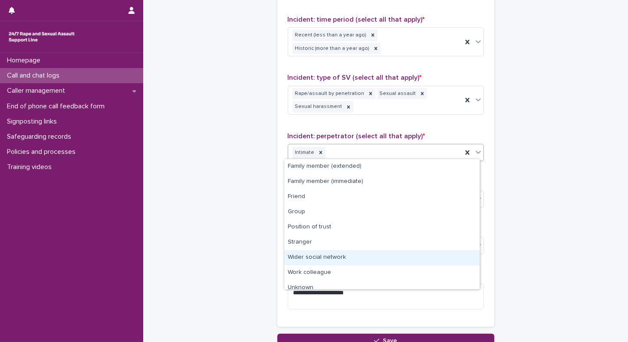
click at [323, 258] on div "Wider social network" at bounding box center [381, 257] width 195 height 15
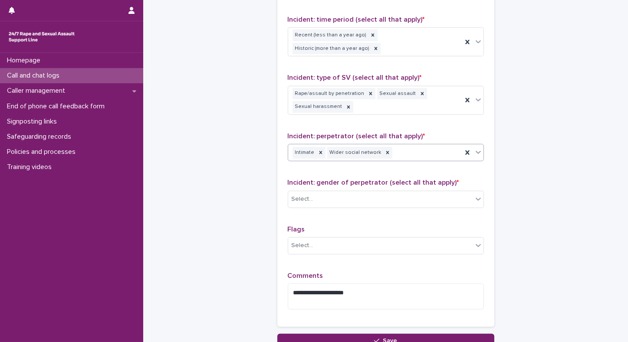
click at [476, 150] on icon at bounding box center [478, 152] width 9 height 9
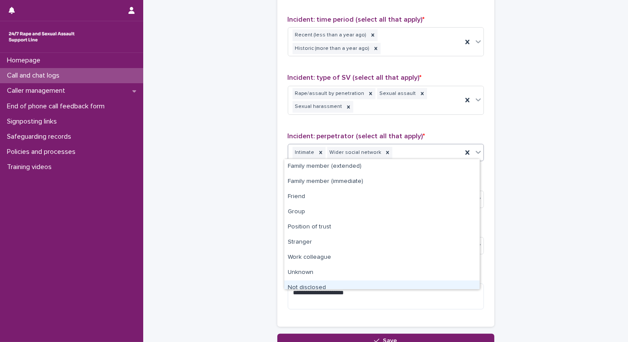
click at [316, 283] on div "Not disclosed" at bounding box center [381, 288] width 195 height 15
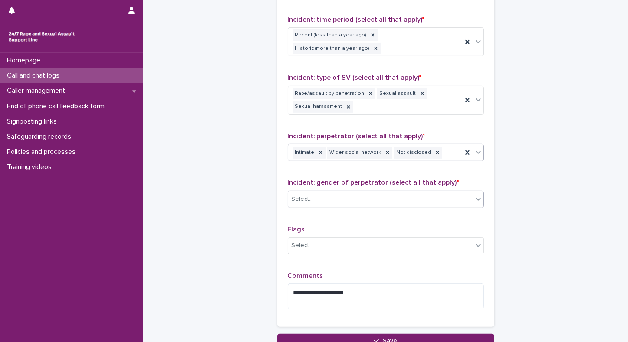
click at [336, 193] on div "Select..." at bounding box center [380, 199] width 184 height 14
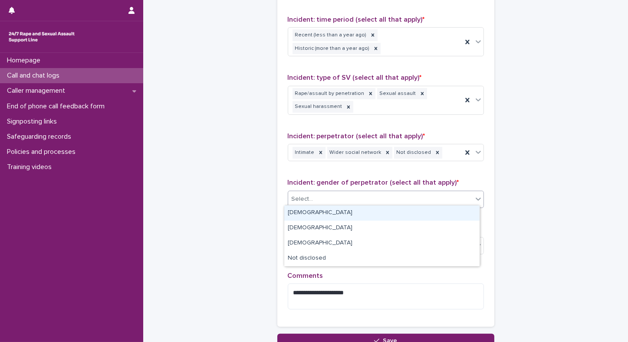
click at [321, 212] on div "[DEMOGRAPHIC_DATA]" at bounding box center [381, 213] width 195 height 15
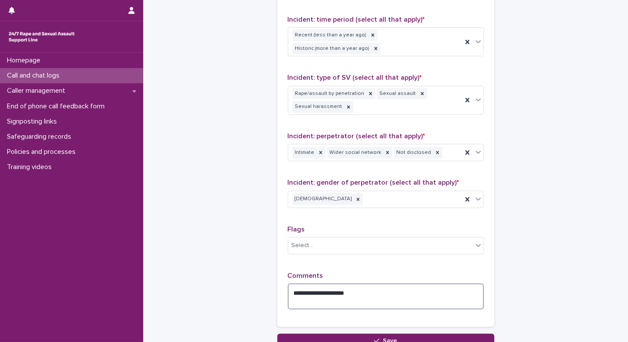
drag, startPoint x: 356, startPoint y: 289, endPoint x: 101, endPoint y: 327, distance: 258.3
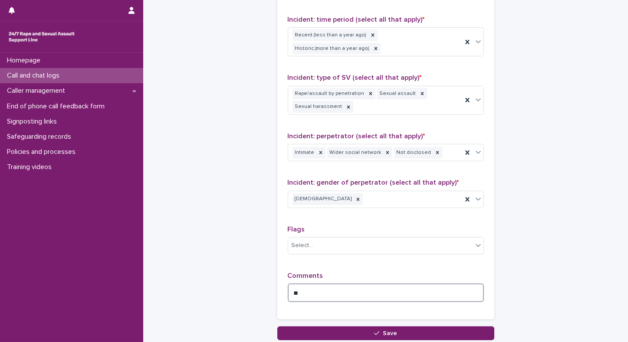
type textarea "*"
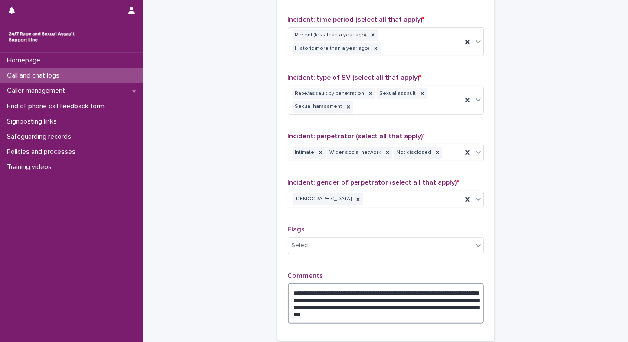
click at [399, 313] on textarea "**********" at bounding box center [386, 304] width 196 height 40
drag, startPoint x: 361, startPoint y: 308, endPoint x: 360, endPoint y: 314, distance: 5.7
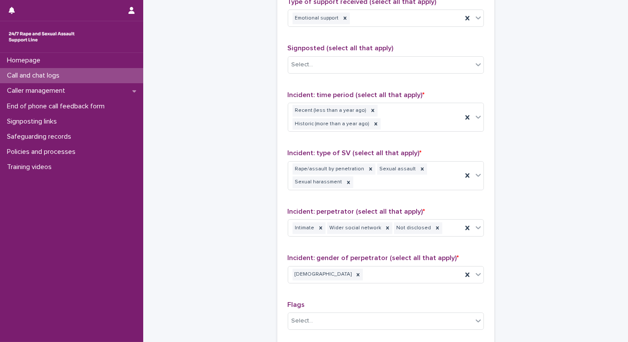
scroll to position [772, 0]
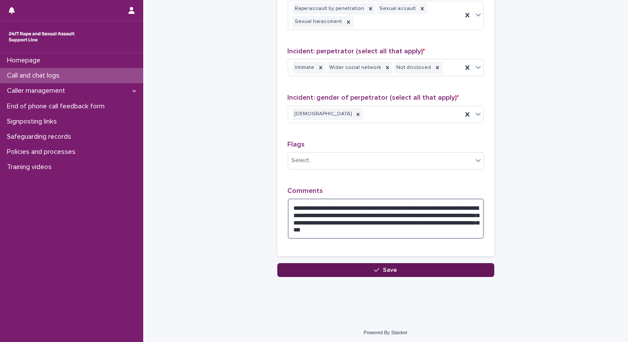
type textarea "**********"
click at [383, 267] on span "Save" at bounding box center [389, 270] width 14 height 6
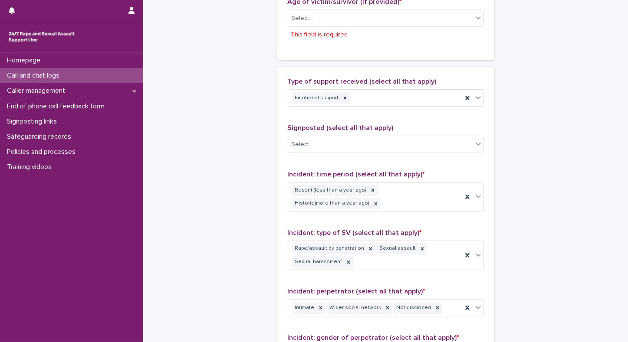
scroll to position [551, 0]
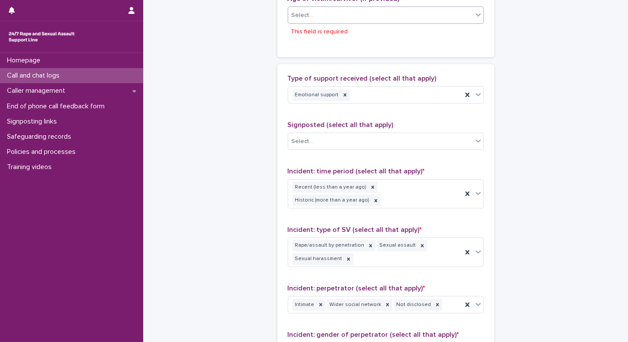
click at [296, 15] on div "Select..." at bounding box center [302, 15] width 22 height 9
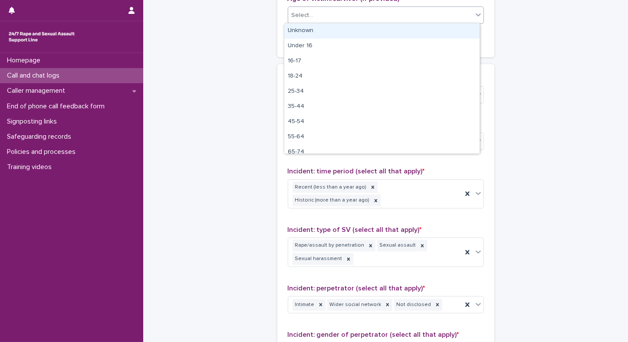
click at [294, 30] on div "Unknown" at bounding box center [381, 30] width 195 height 15
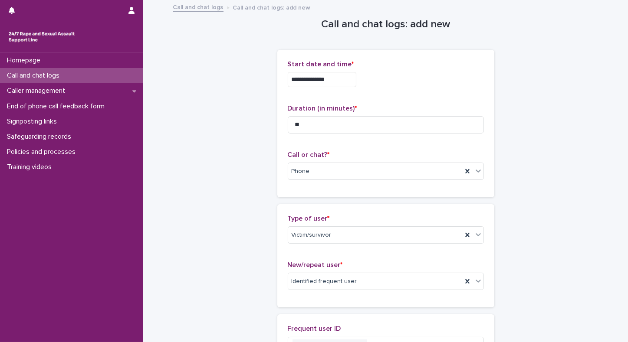
scroll to position [772, 0]
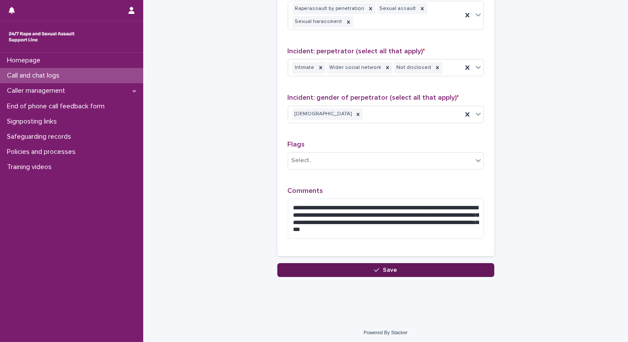
click at [368, 271] on button "Save" at bounding box center [385, 270] width 217 height 14
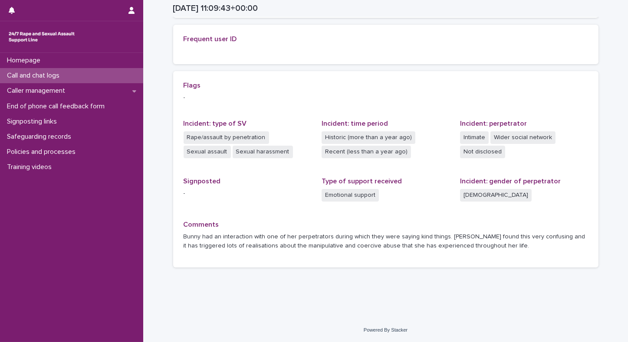
scroll to position [202, 0]
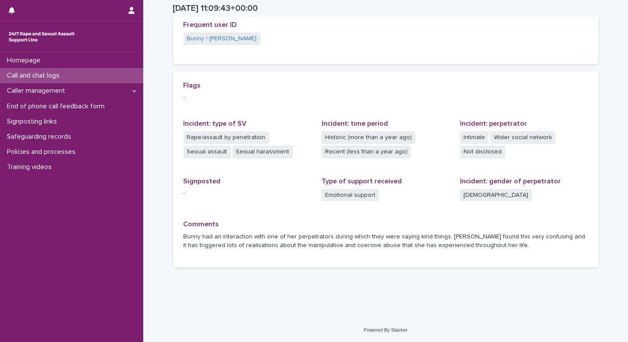
click at [23, 76] on p "Call and chat logs" at bounding box center [34, 76] width 63 height 8
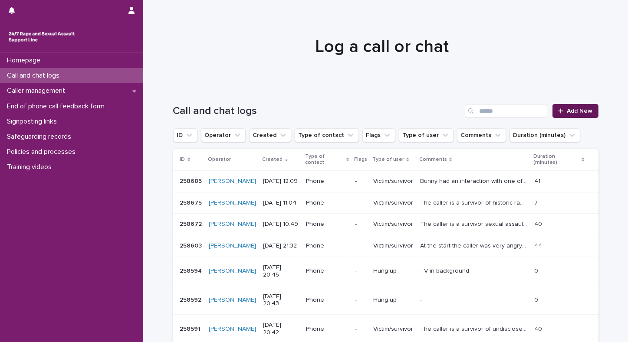
click at [573, 112] on span "Add New" at bounding box center [580, 111] width 26 height 6
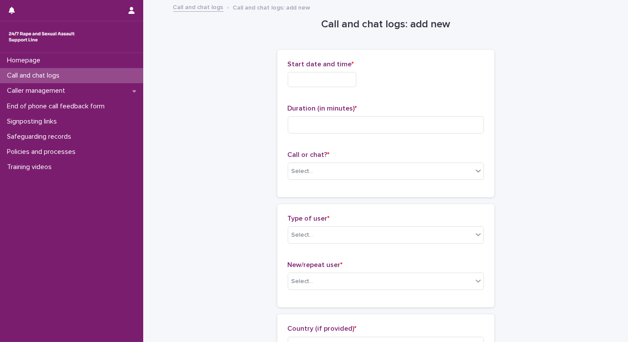
click at [39, 247] on div "Homepage Call and chat logs Caller management End of phone call feedback form S…" at bounding box center [71, 197] width 143 height 289
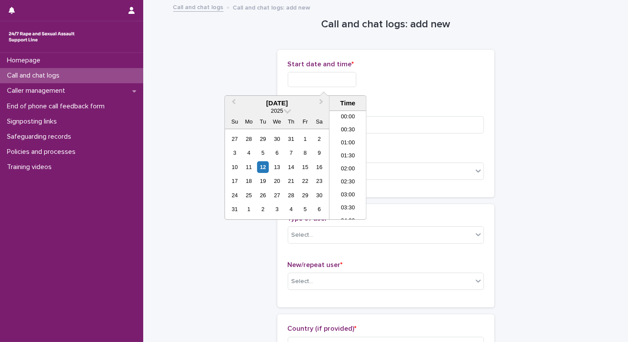
click at [336, 80] on input "text" at bounding box center [322, 79] width 69 height 15
click at [263, 167] on div "12" at bounding box center [263, 167] width 12 height 12
click at [350, 166] on li "12:30" at bounding box center [347, 165] width 37 height 13
click at [339, 82] on input "**********" at bounding box center [322, 79] width 69 height 15
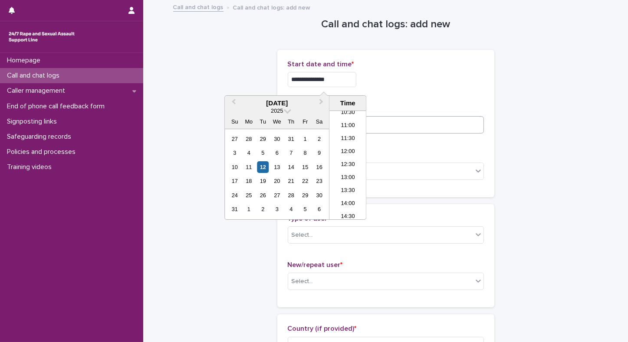
type input "**********"
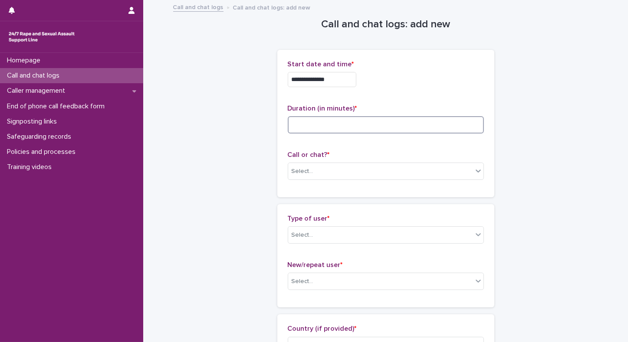
click at [420, 127] on input at bounding box center [386, 124] width 196 height 17
click at [305, 171] on div "Select..." at bounding box center [302, 171] width 22 height 9
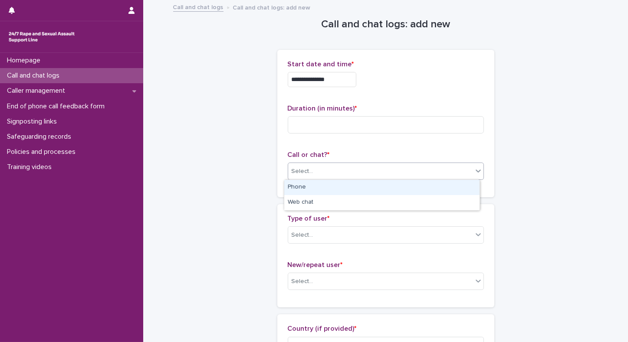
click at [299, 188] on div "Phone" at bounding box center [381, 187] width 195 height 15
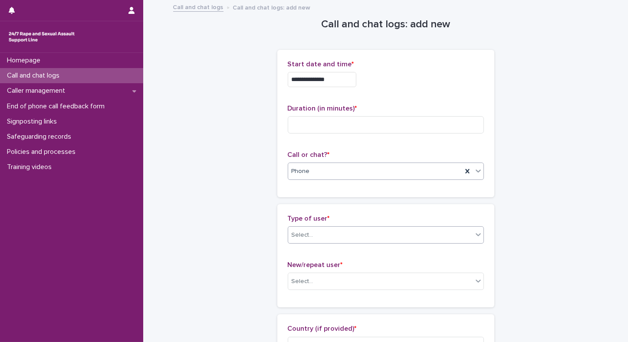
click at [292, 234] on div "Select..." at bounding box center [302, 235] width 22 height 9
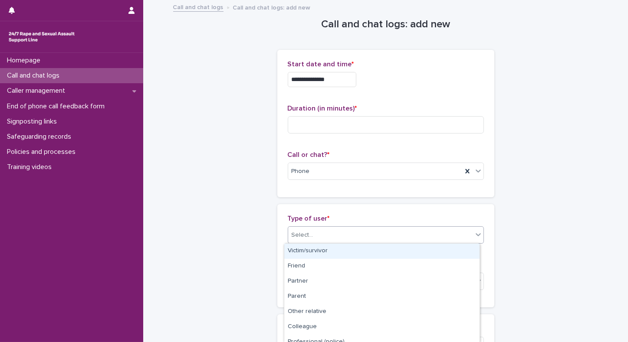
click at [299, 253] on div "Victim/survivor" at bounding box center [381, 251] width 195 height 15
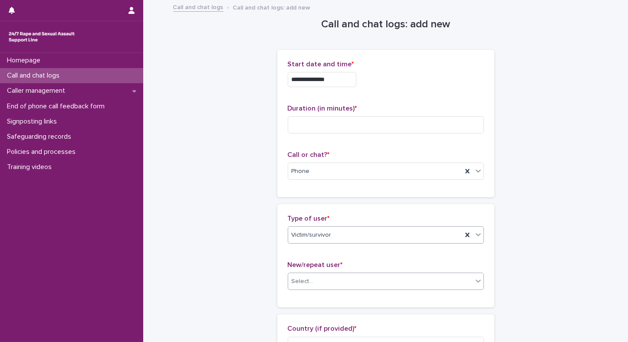
click at [304, 281] on div "Select..." at bounding box center [302, 281] width 22 height 9
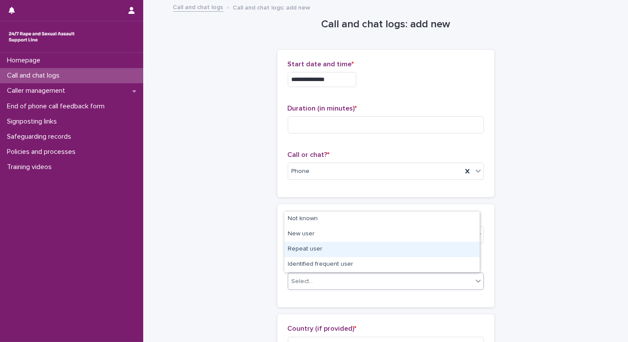
click at [303, 253] on div "Repeat user" at bounding box center [381, 249] width 195 height 15
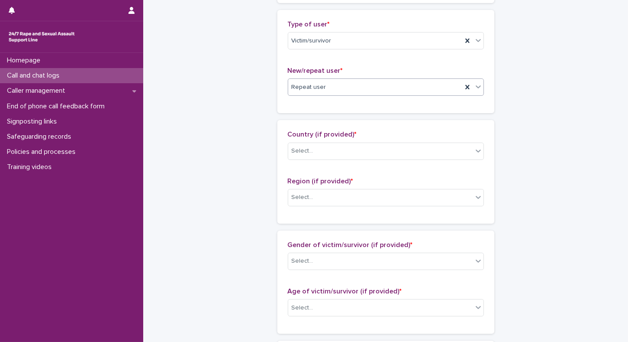
scroll to position [196, 0]
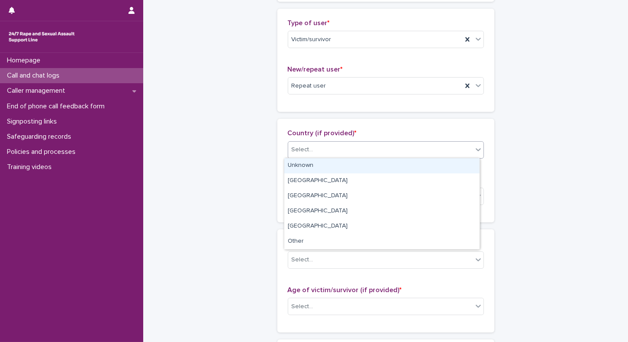
click at [365, 150] on div "Select..." at bounding box center [380, 150] width 184 height 14
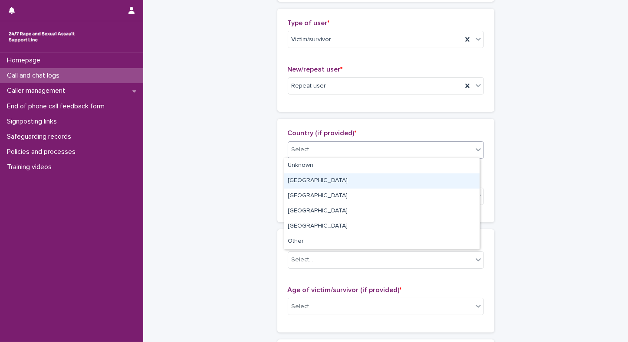
click at [287, 181] on div "[GEOGRAPHIC_DATA]" at bounding box center [381, 180] width 195 height 15
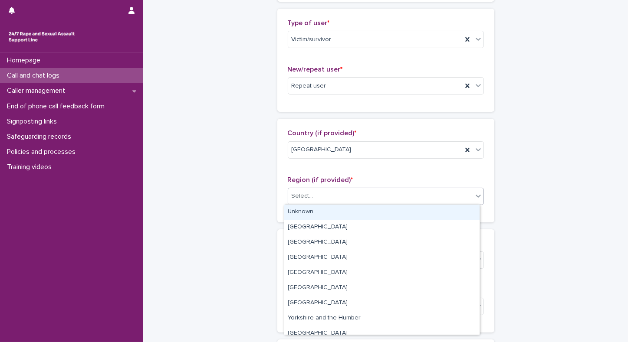
click at [311, 200] on div "Select..." at bounding box center [380, 196] width 184 height 14
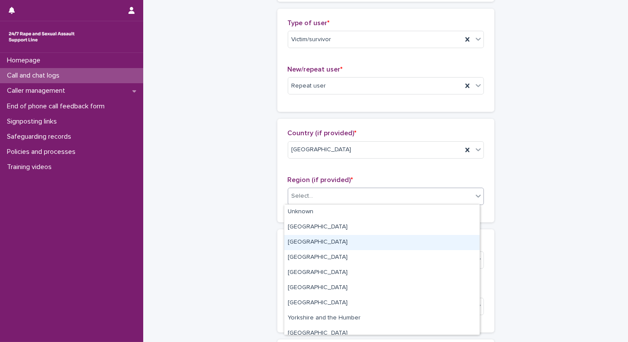
click at [300, 243] on div "[GEOGRAPHIC_DATA]" at bounding box center [381, 242] width 195 height 15
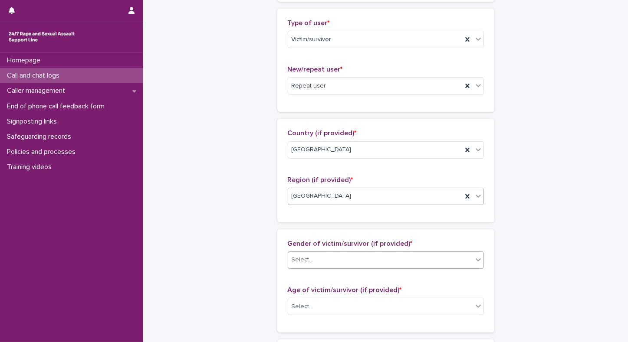
click at [303, 258] on div "Select..." at bounding box center [302, 259] width 22 height 9
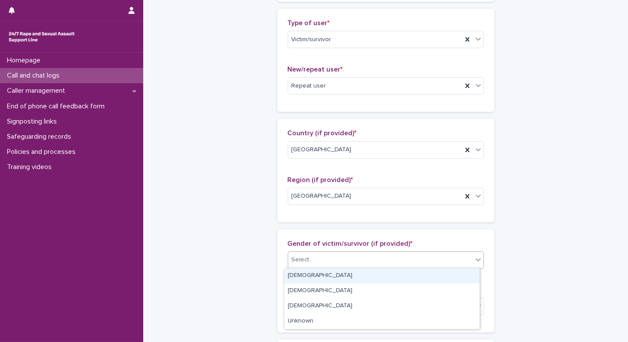
click at [298, 280] on div "[DEMOGRAPHIC_DATA]" at bounding box center [381, 275] width 195 height 15
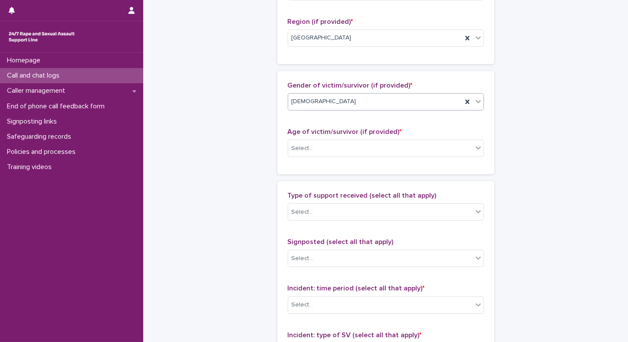
scroll to position [358, 0]
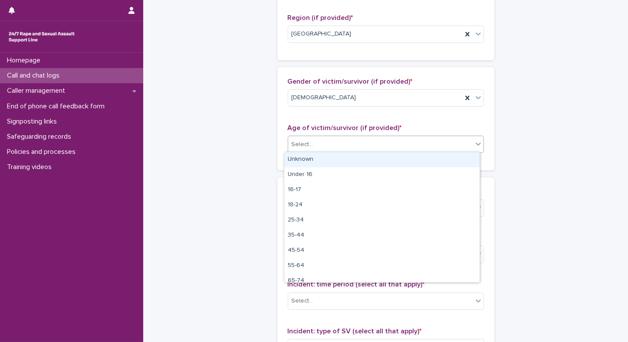
click at [321, 143] on div "Select..." at bounding box center [380, 144] width 184 height 14
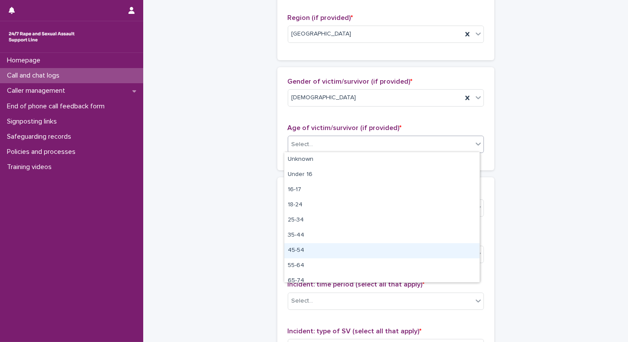
click at [296, 249] on div "45-54" at bounding box center [381, 250] width 195 height 15
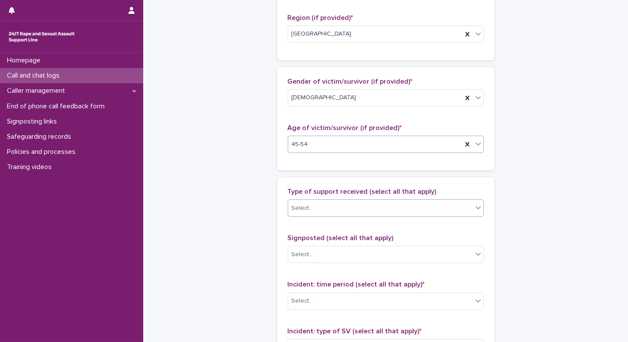
click at [311, 203] on div "Select..." at bounding box center [380, 208] width 184 height 14
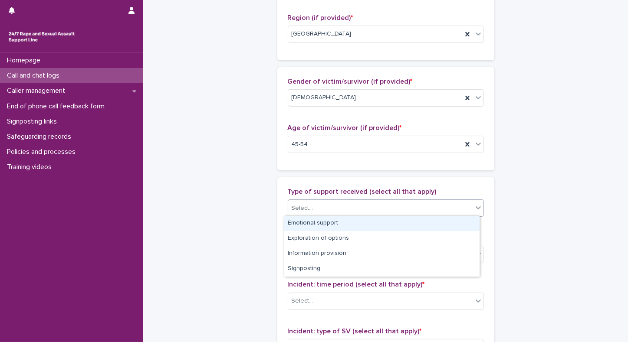
click at [297, 226] on div "Emotional support" at bounding box center [381, 223] width 195 height 15
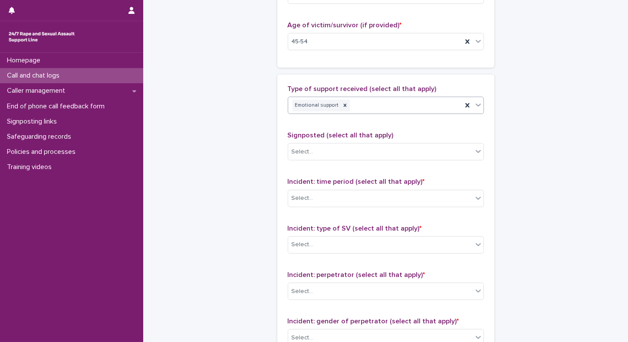
scroll to position [465, 0]
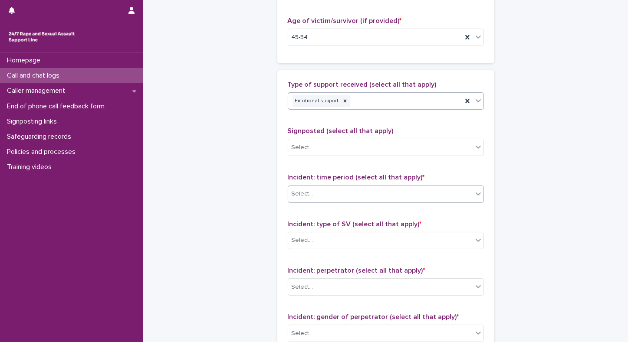
click at [298, 199] on div "Select..." at bounding box center [380, 194] width 184 height 14
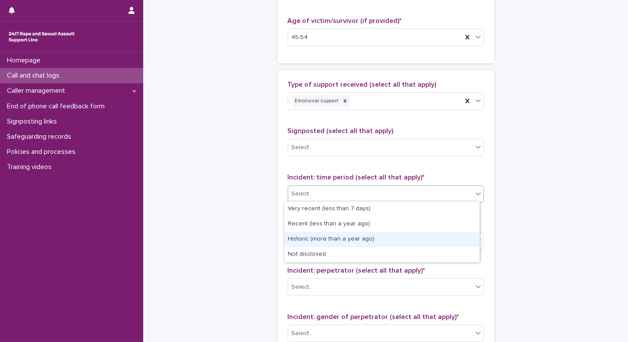
click at [308, 237] on div "Historic (more than a year ago)" at bounding box center [381, 239] width 195 height 15
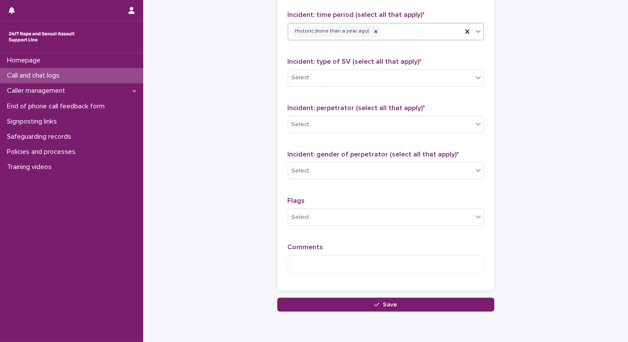
scroll to position [664, 0]
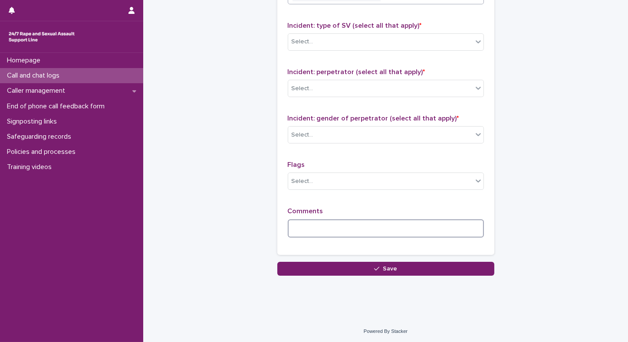
click at [338, 228] on textarea at bounding box center [386, 228] width 196 height 19
type textarea "*"
click at [74, 282] on div "Homepage Call and chat logs Caller management End of phone call feedback form S…" at bounding box center [71, 197] width 143 height 289
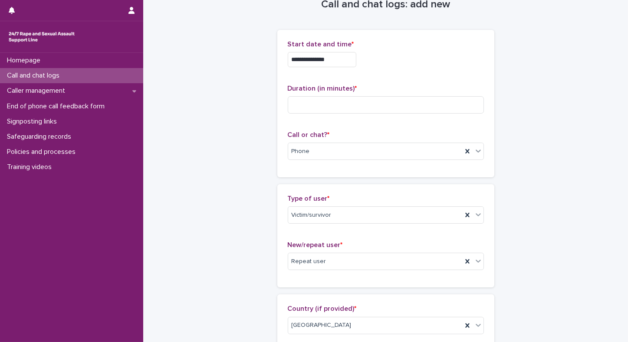
scroll to position [11, 0]
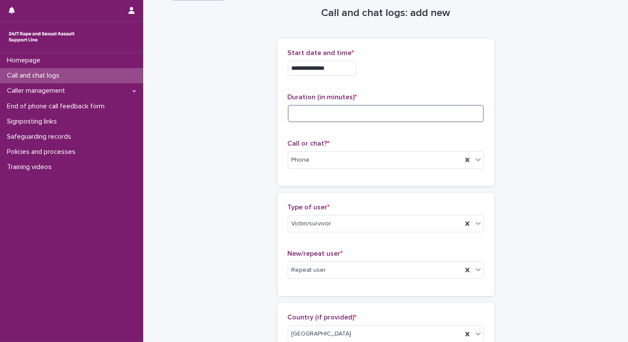
click at [329, 110] on input at bounding box center [386, 113] width 196 height 17
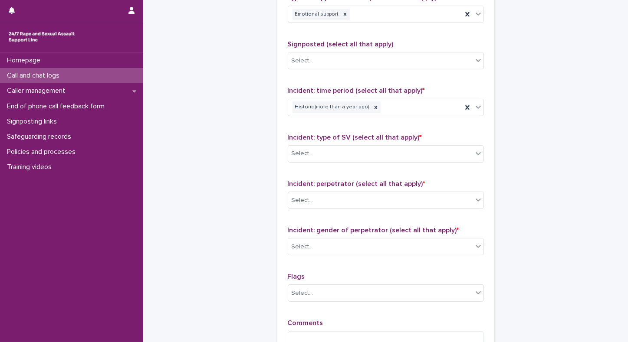
scroll to position [578, 0]
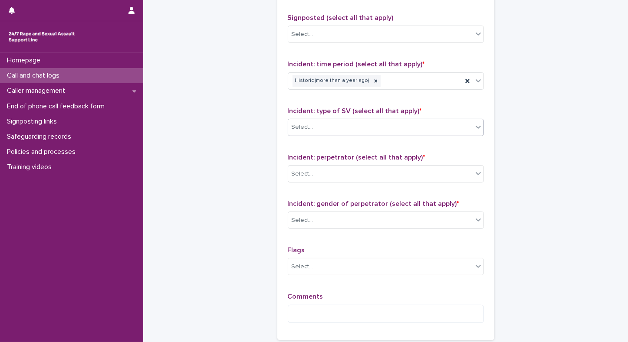
type input "**"
click at [389, 127] on div "Select..." at bounding box center [380, 127] width 184 height 14
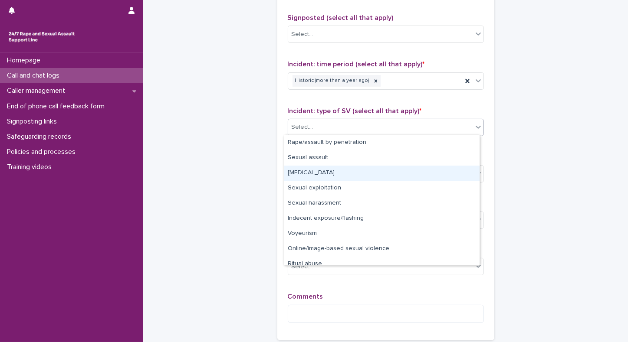
click at [320, 171] on div "[MEDICAL_DATA]" at bounding box center [381, 173] width 195 height 15
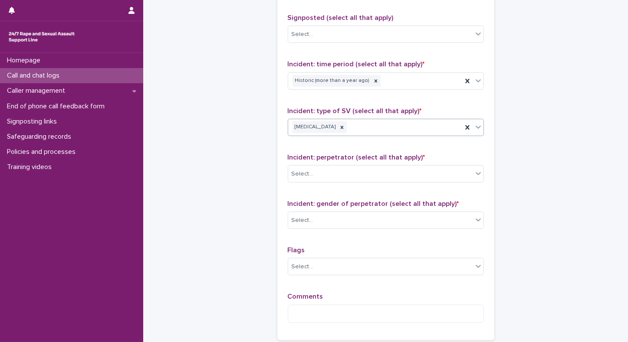
click at [477, 128] on icon at bounding box center [478, 127] width 9 height 9
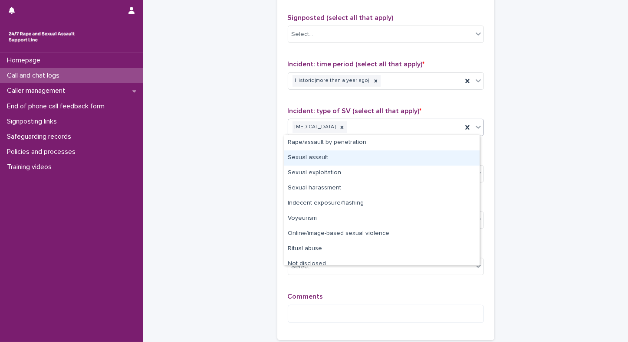
click at [361, 155] on div "Sexual assault" at bounding box center [381, 157] width 195 height 15
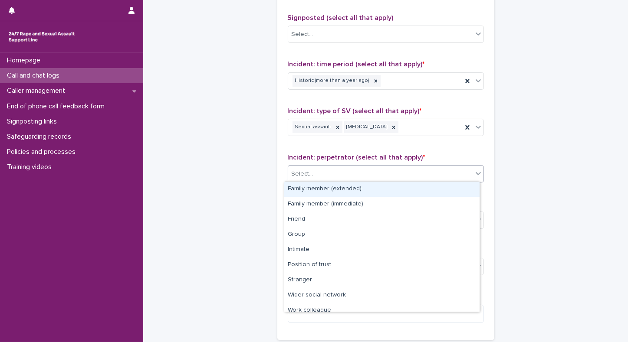
click at [442, 176] on div "Select..." at bounding box center [380, 174] width 184 height 14
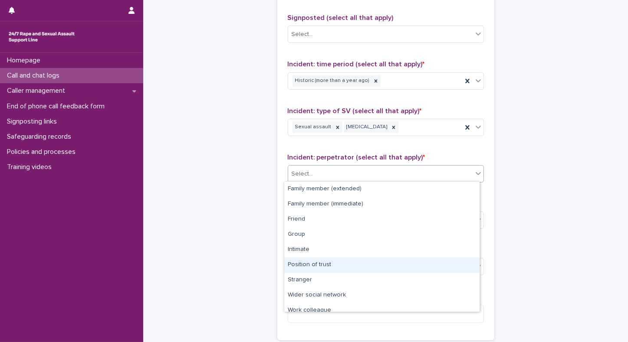
click at [325, 268] on div "Position of trust" at bounding box center [381, 265] width 195 height 15
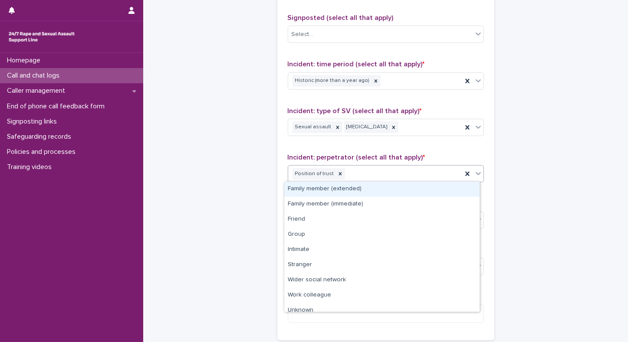
click at [476, 171] on icon at bounding box center [478, 173] width 9 height 9
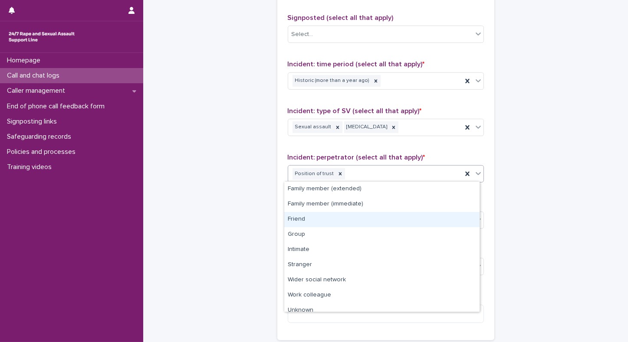
scroll to position [21, 0]
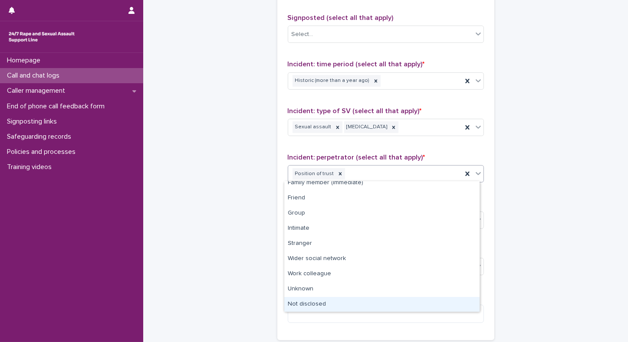
click at [338, 297] on div "Not disclosed" at bounding box center [381, 304] width 195 height 15
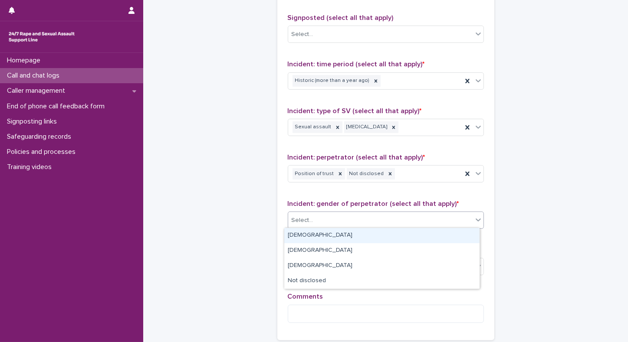
click at [321, 216] on div "Select..." at bounding box center [380, 220] width 184 height 14
click at [304, 242] on div "[DEMOGRAPHIC_DATA]" at bounding box center [381, 235] width 195 height 15
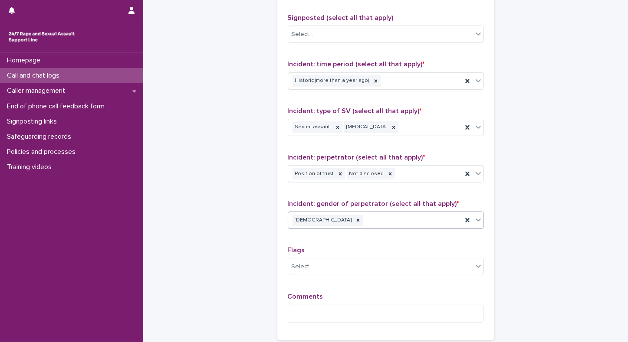
click at [480, 218] on div "Type of support received (select all that apply) Emotional support Signposted (…" at bounding box center [385, 148] width 217 height 383
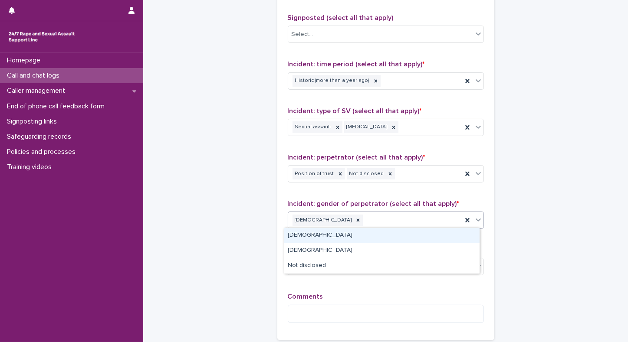
click at [476, 219] on icon at bounding box center [478, 220] width 9 height 9
click at [329, 239] on div "[DEMOGRAPHIC_DATA]" at bounding box center [381, 235] width 195 height 15
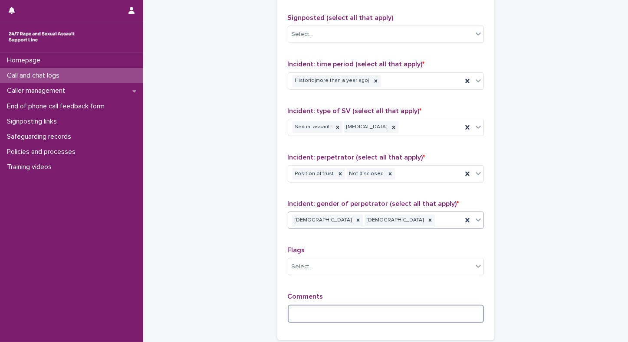
click at [303, 311] on textarea at bounding box center [386, 314] width 196 height 19
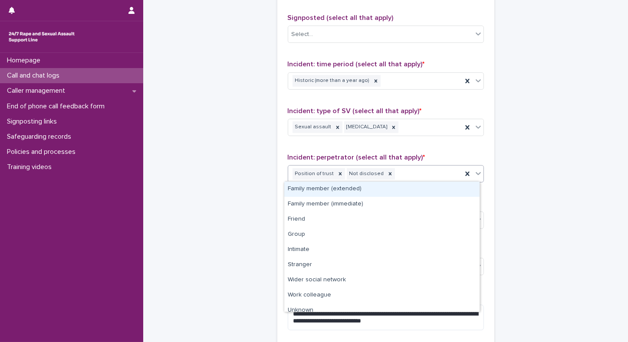
click at [479, 173] on div at bounding box center [478, 174] width 10 height 16
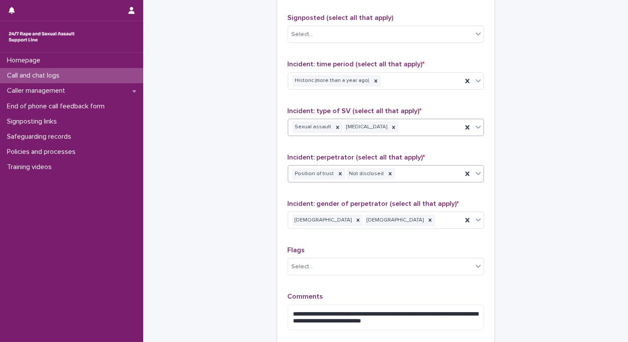
click at [475, 130] on div at bounding box center [478, 127] width 10 height 16
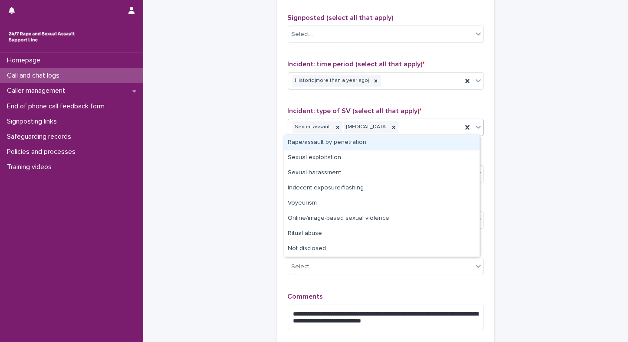
click at [356, 141] on div "Rape/assault by penetration" at bounding box center [381, 142] width 195 height 15
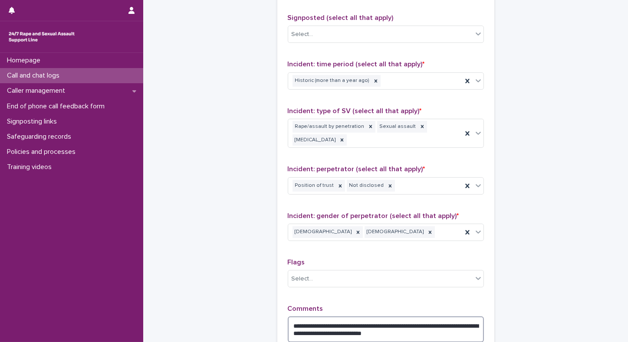
click at [425, 334] on textarea "**********" at bounding box center [386, 330] width 196 height 26
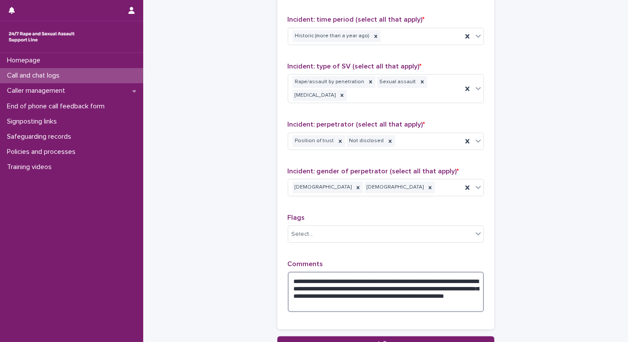
scroll to position [638, 0]
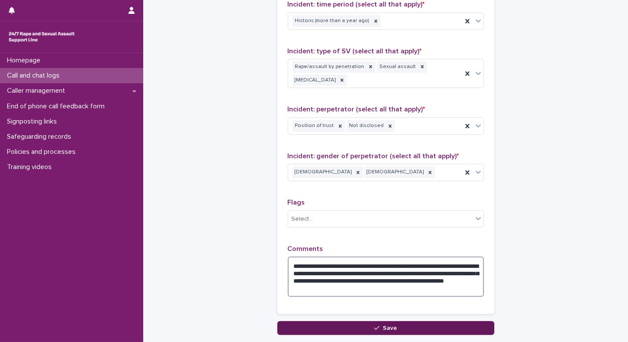
type textarea "**********"
click at [382, 325] on span "Save" at bounding box center [389, 328] width 14 height 6
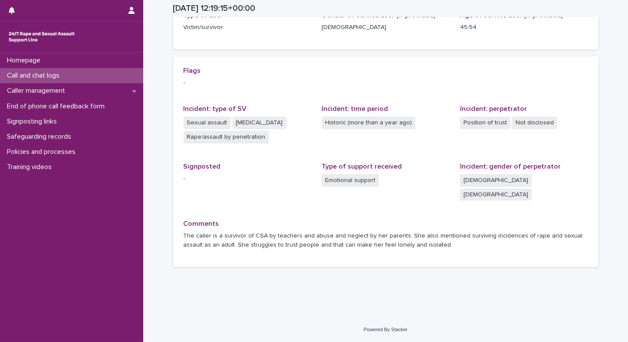
scroll to position [142, 0]
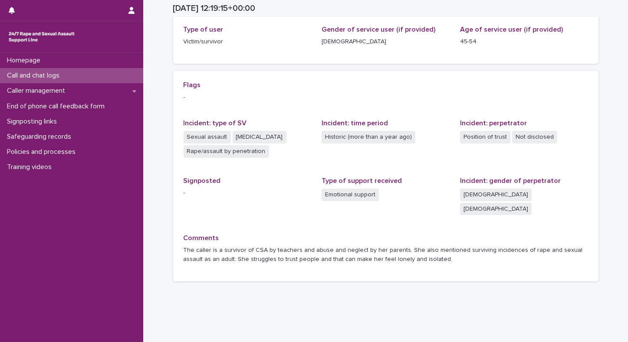
click at [45, 75] on p "Call and chat logs" at bounding box center [34, 76] width 63 height 8
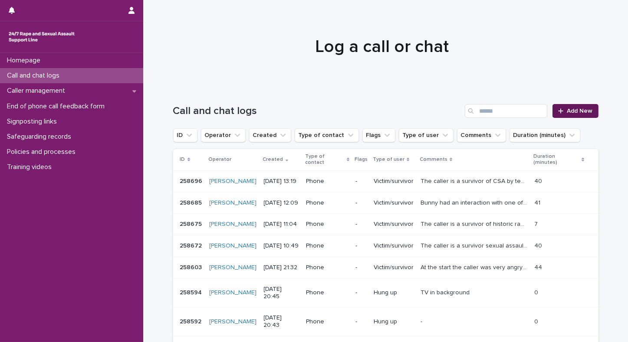
click at [572, 109] on span "Add New" at bounding box center [580, 111] width 26 height 6
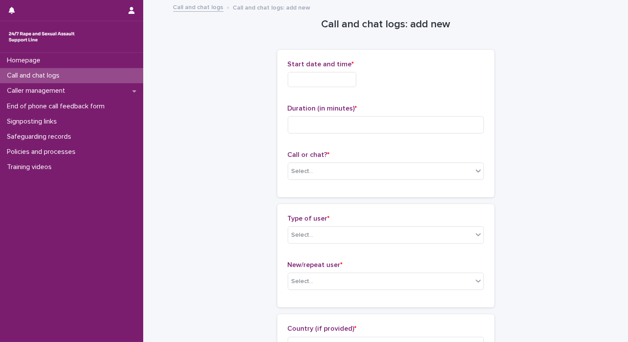
click at [75, 288] on div "Homepage Call and chat logs Caller management End of phone call feedback form S…" at bounding box center [71, 197] width 143 height 289
click at [61, 231] on div "Homepage Call and chat logs Caller management End of phone call feedback form S…" at bounding box center [71, 197] width 143 height 289
